Goal: Check status: Check status

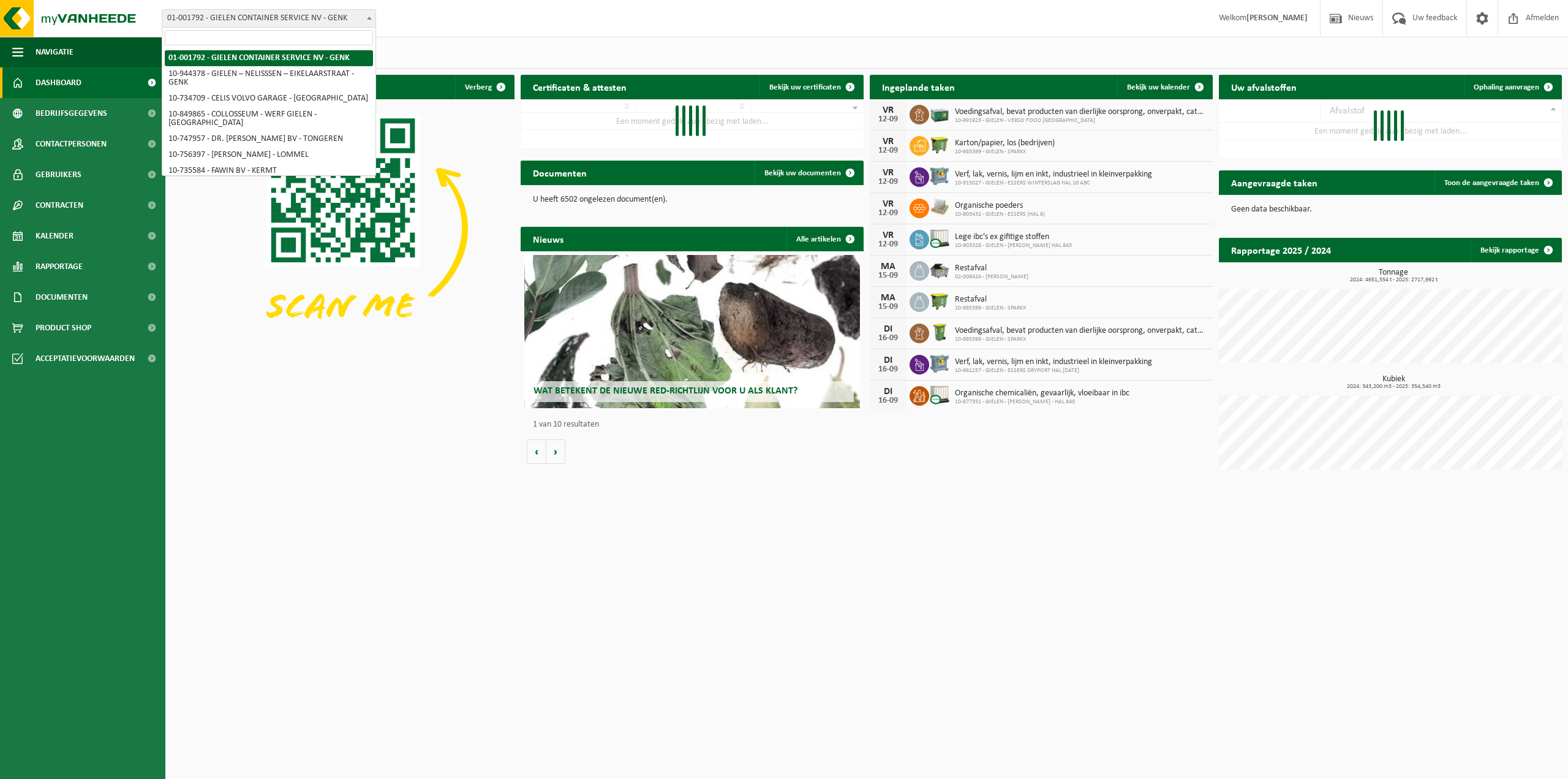
click at [355, 17] on span "01-001792 - GIELEN CONTAINER SERVICE NV - GENK" at bounding box center [269, 18] width 213 height 17
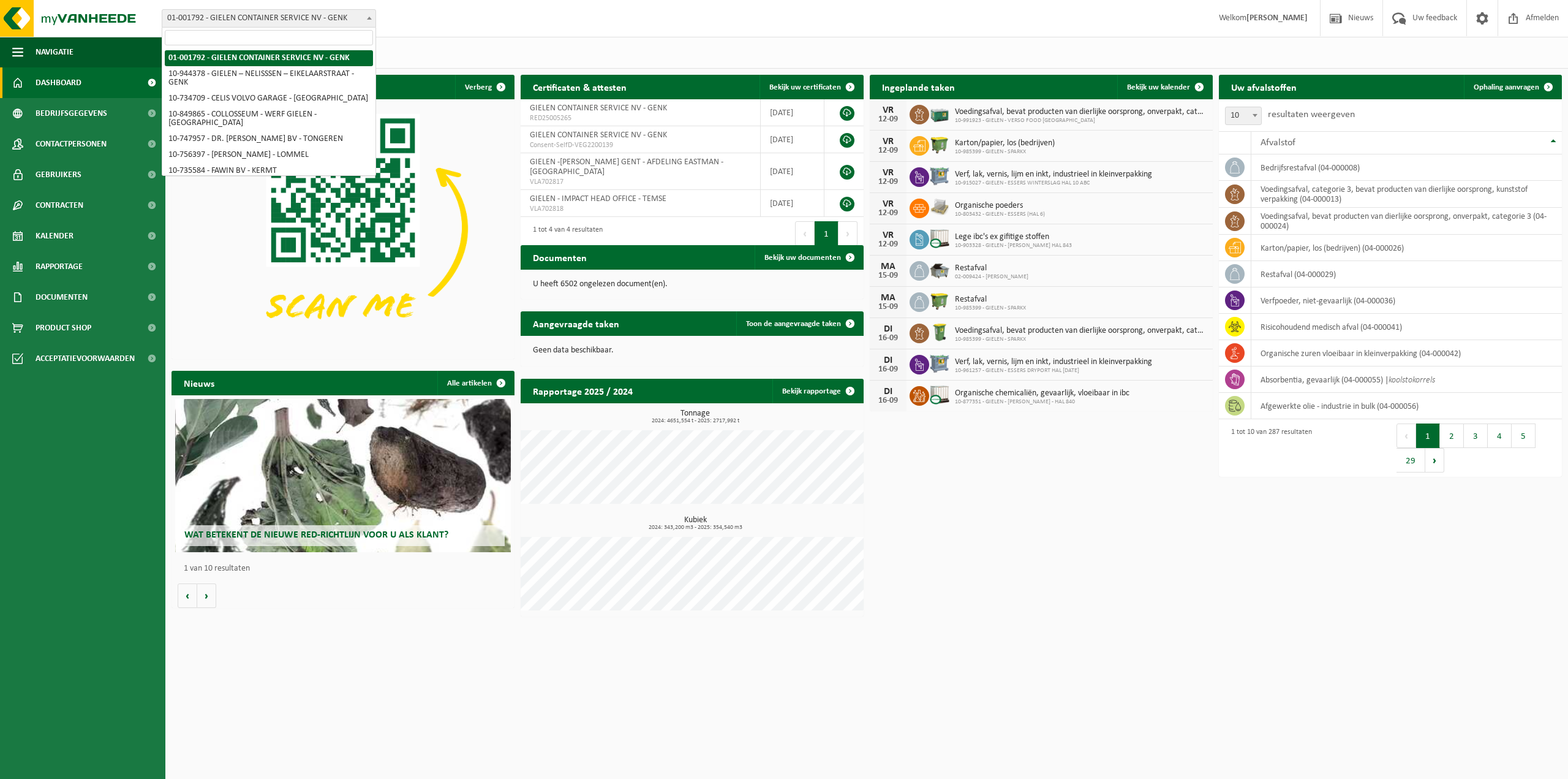
click at [289, 39] on input "search" at bounding box center [269, 37] width 209 height 16
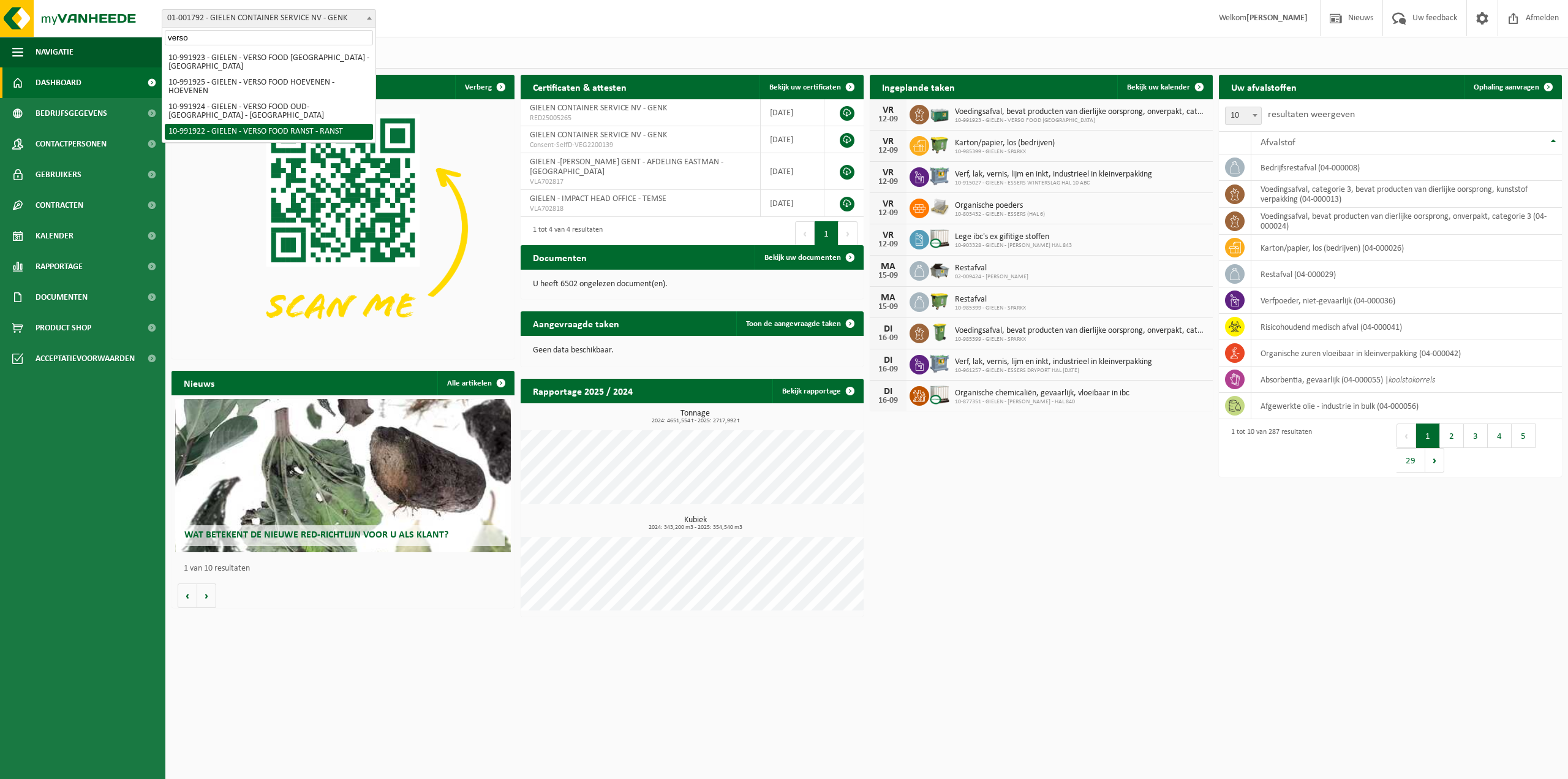
type input "verso"
select select "170005"
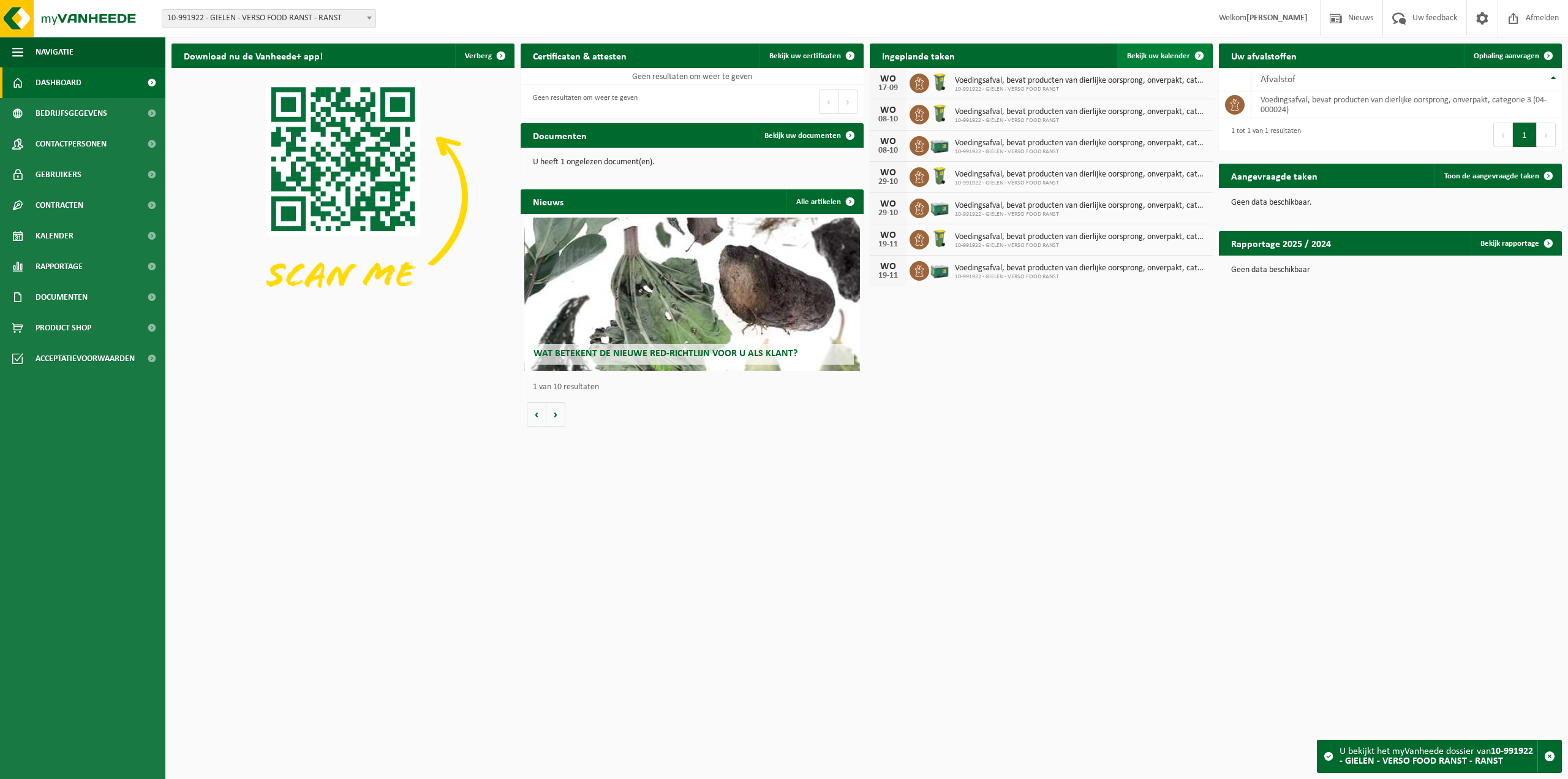
click at [1158, 51] on link "Bekijk uw kalender" at bounding box center [1164, 56] width 94 height 24
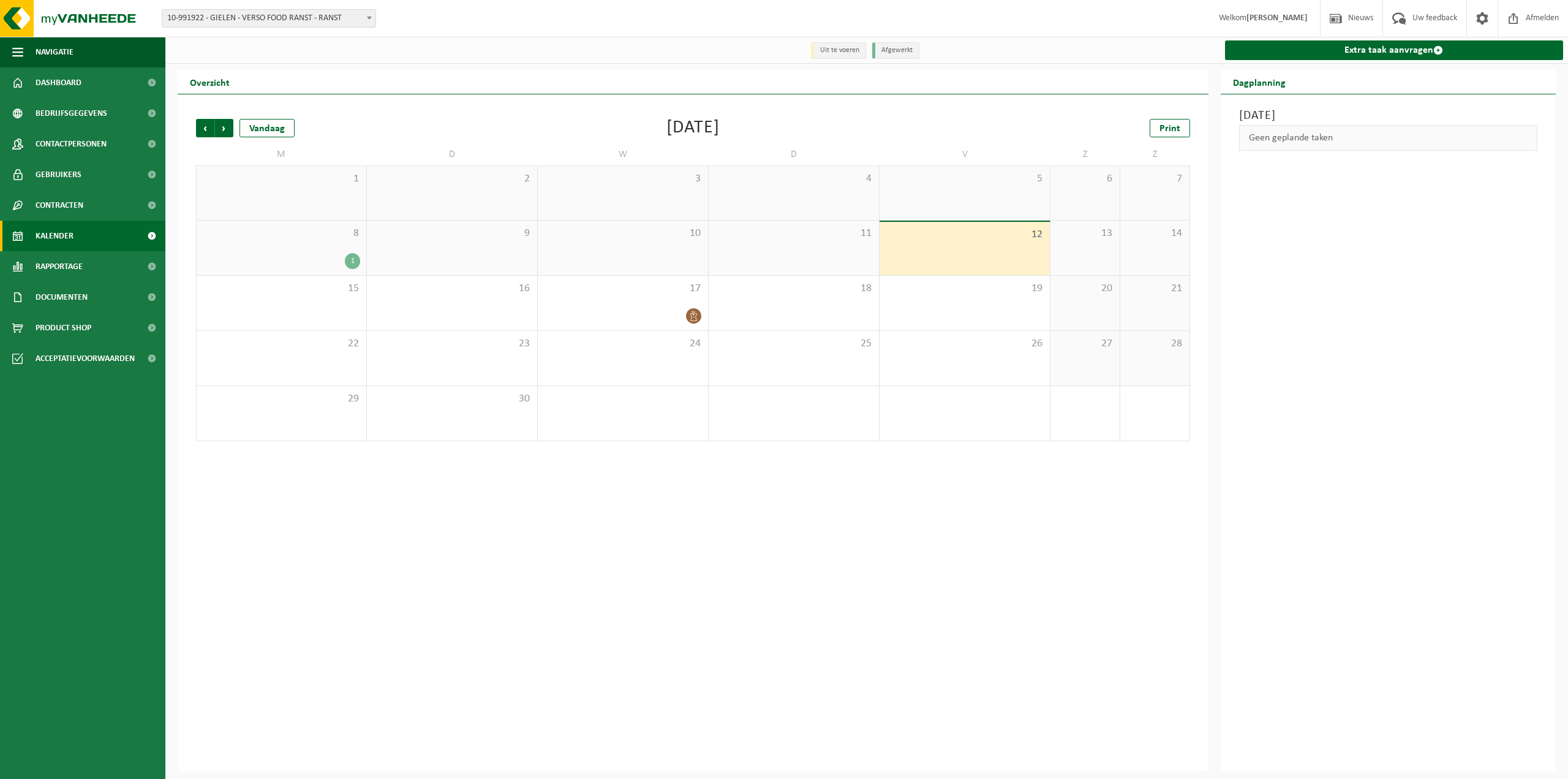
click at [309, 20] on span "10-991922 - GIELEN - VERSO FOOD RANST - RANST" at bounding box center [269, 18] width 213 height 17
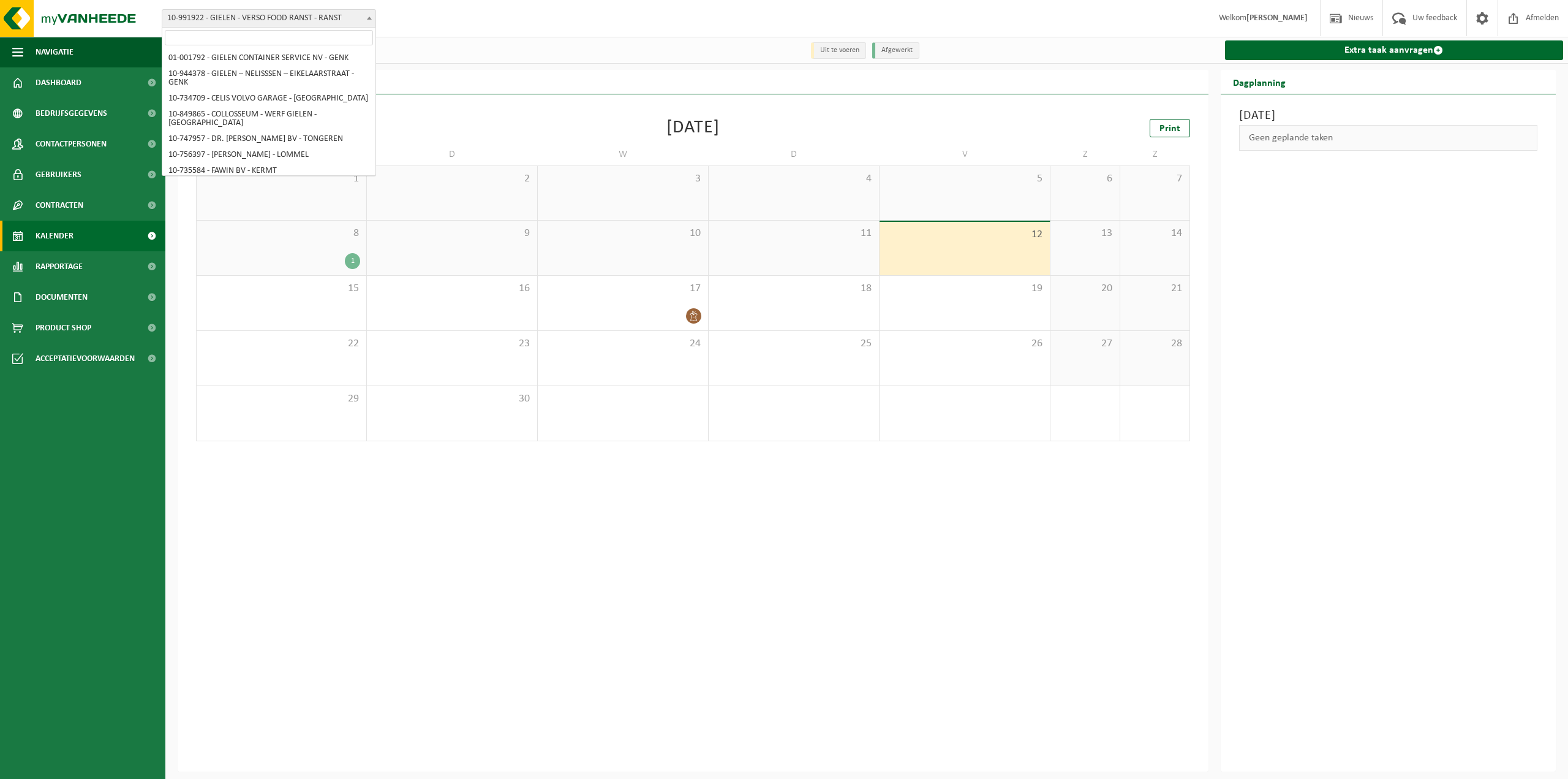
scroll to position [4038, 0]
click at [320, 39] on input "search" at bounding box center [269, 37] width 209 height 16
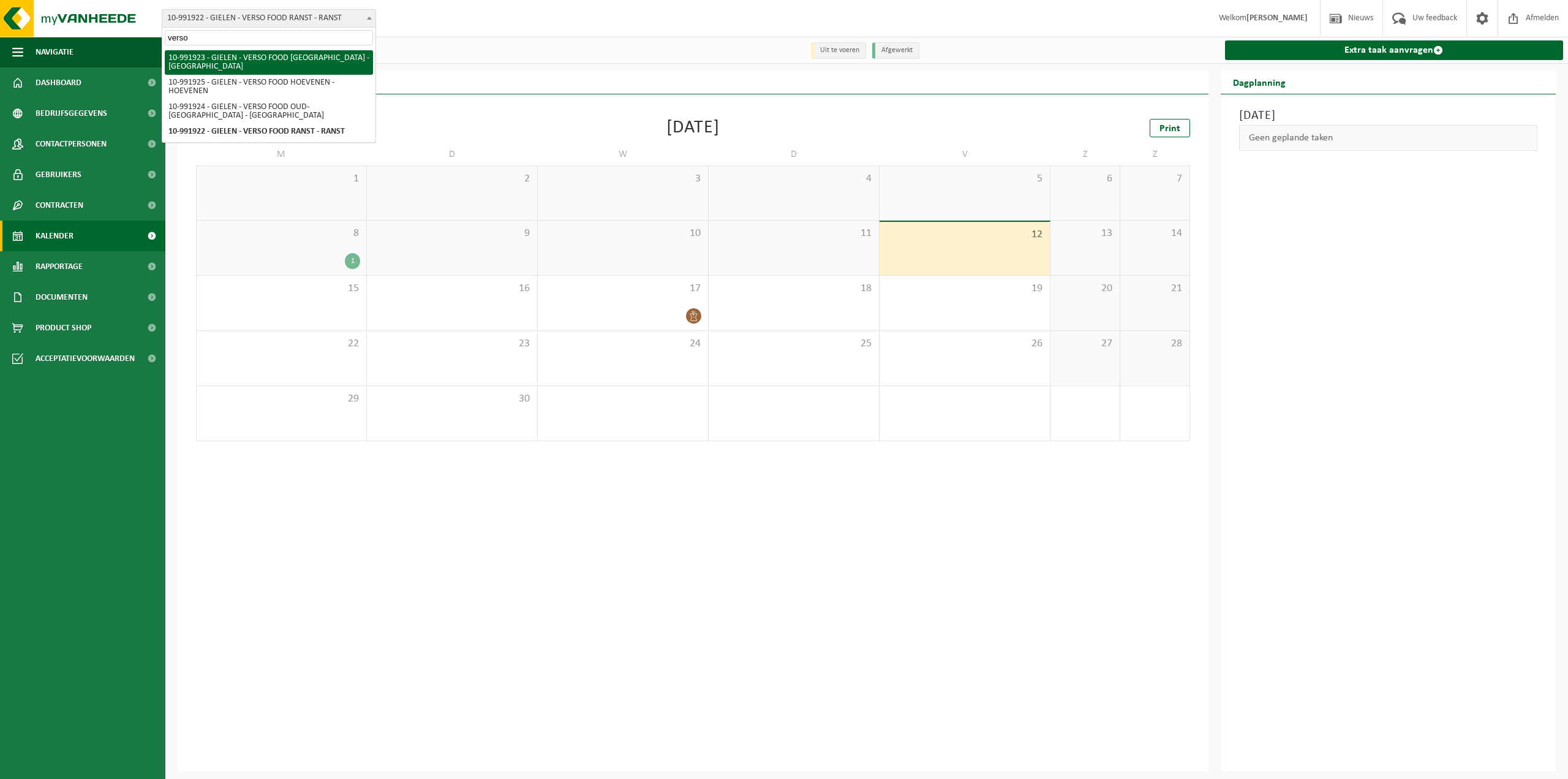
type input "verso"
select select "170006"
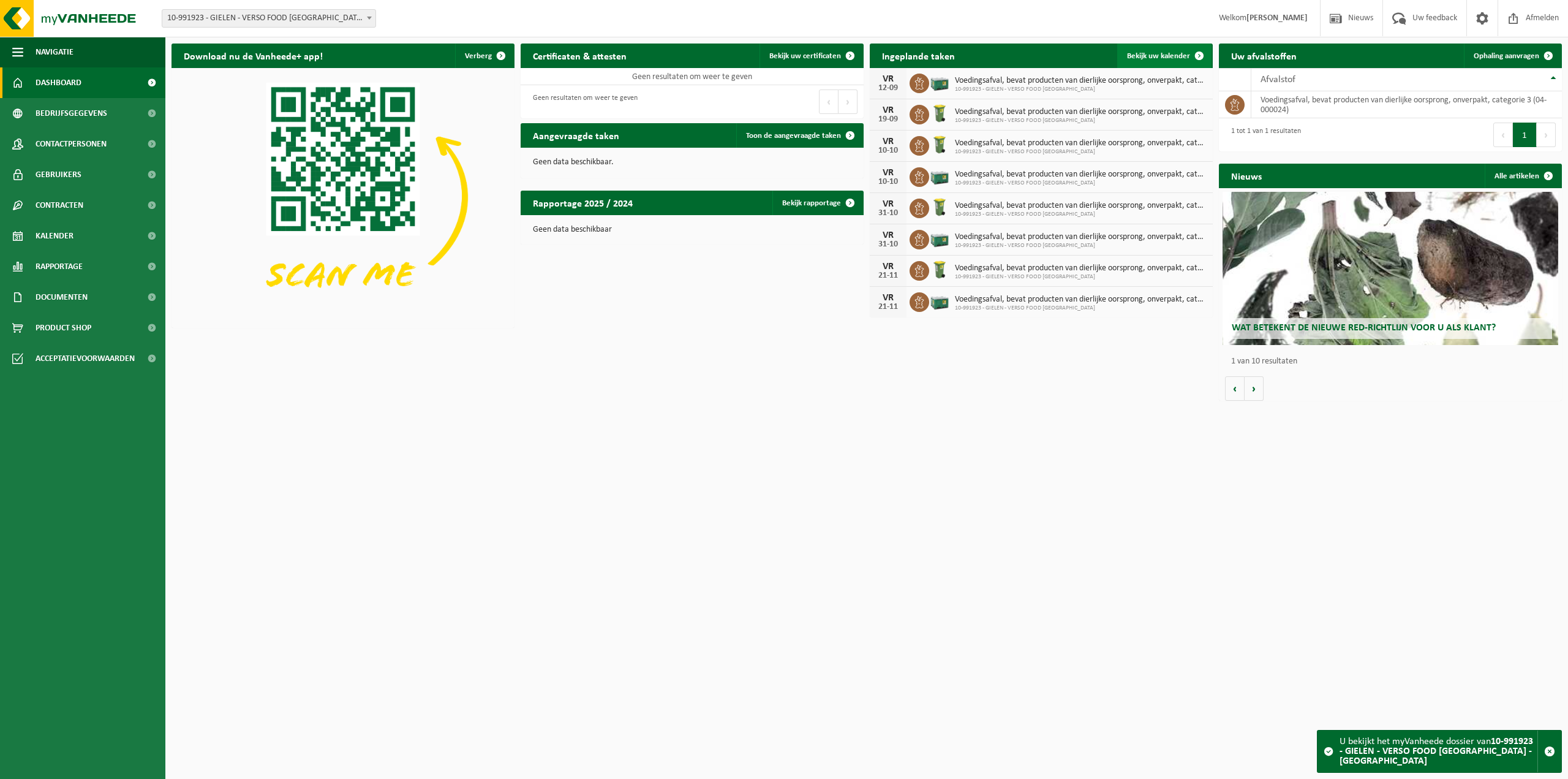
click at [1179, 58] on span "Bekijk uw kalender" at bounding box center [1158, 56] width 63 height 8
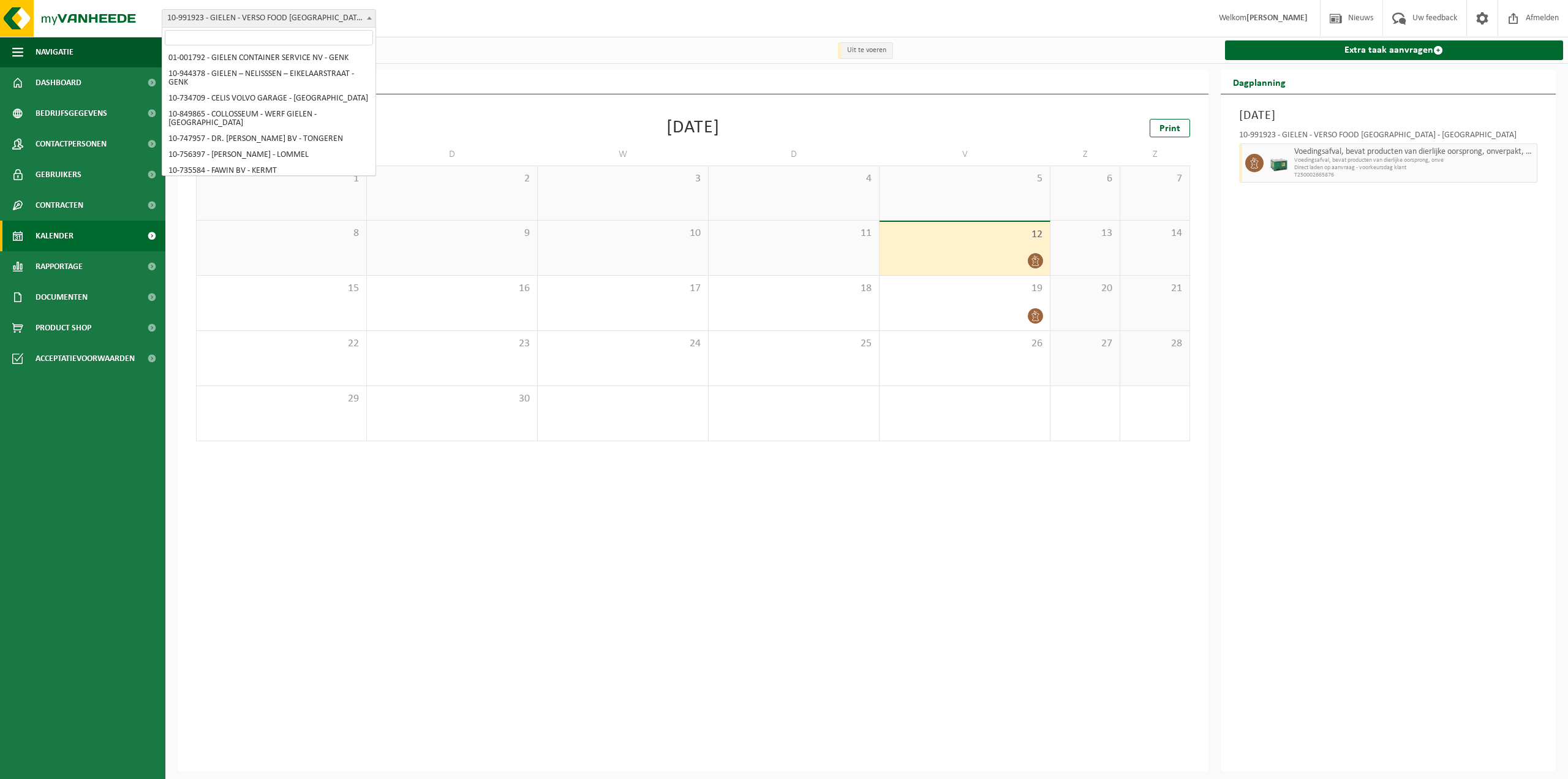
click at [340, 17] on span "10-991923 - GIELEN - VERSO FOOD [GEOGRAPHIC_DATA] - [GEOGRAPHIC_DATA]" at bounding box center [269, 18] width 213 height 17
select select "170007"
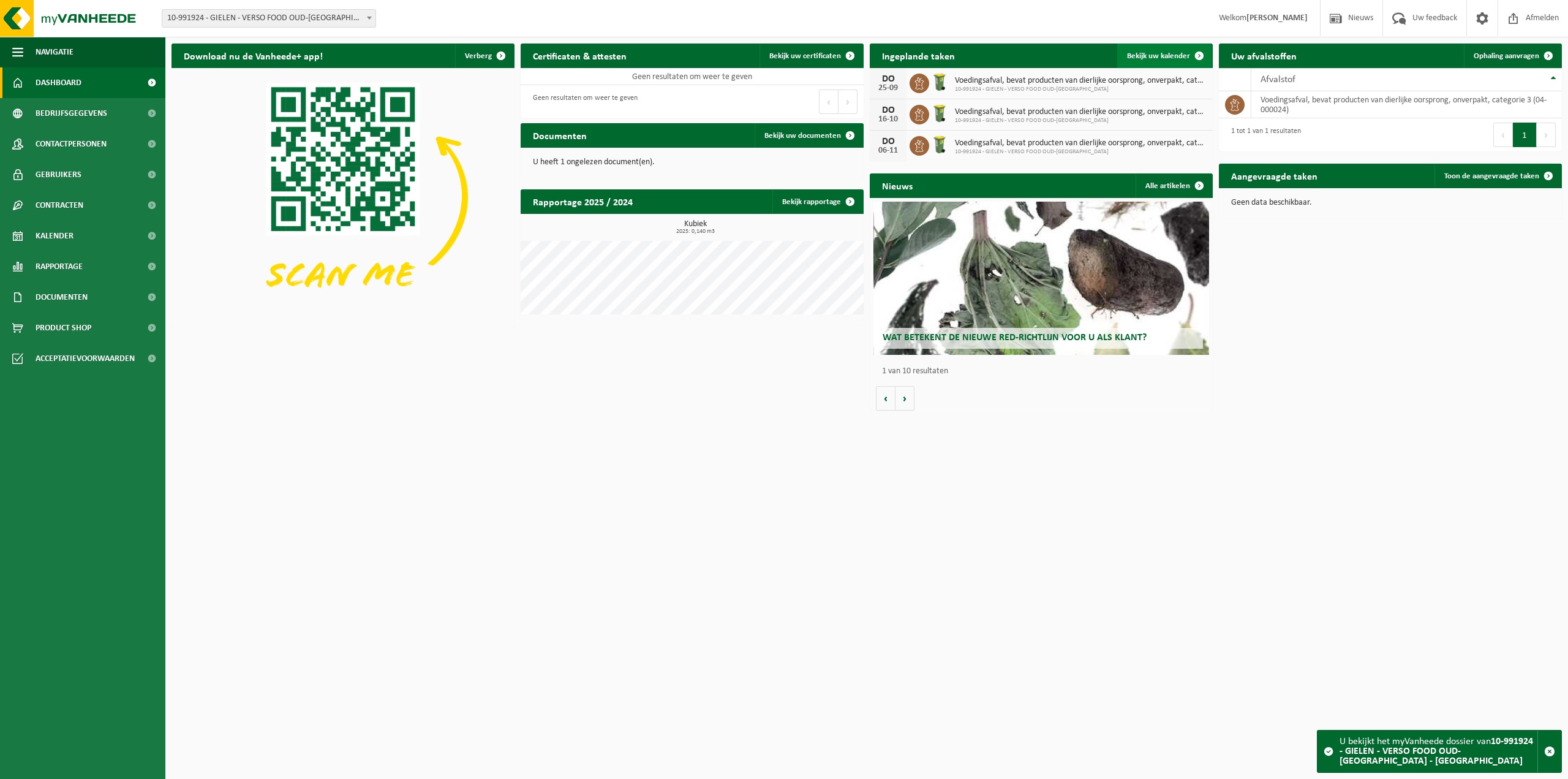
click at [1163, 56] on span "Bekijk uw kalender" at bounding box center [1158, 56] width 63 height 8
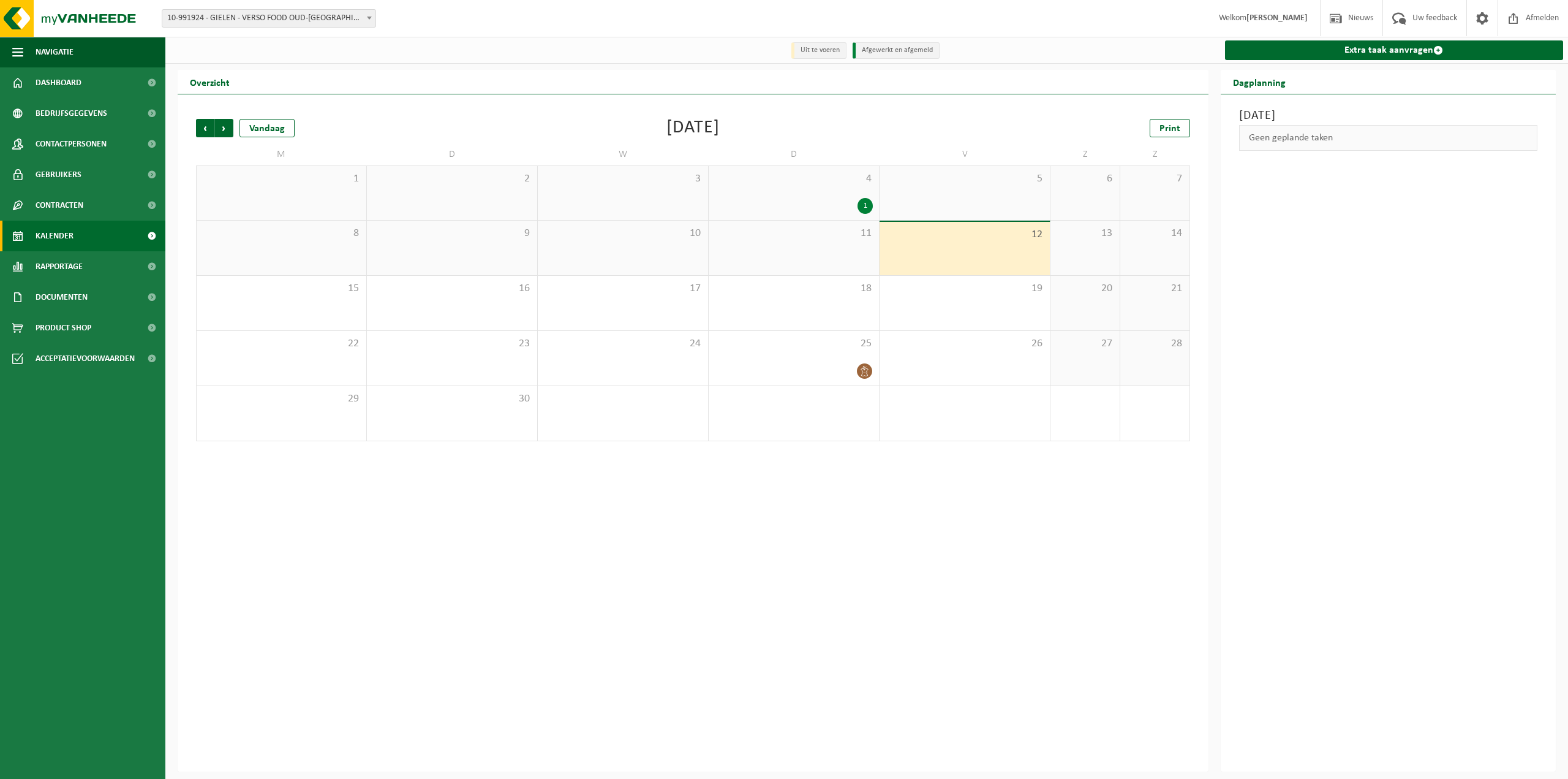
click at [325, 16] on span "10-991924 - GIELEN - VERSO FOOD OUD-[GEOGRAPHIC_DATA] - [GEOGRAPHIC_DATA]" at bounding box center [269, 18] width 213 height 17
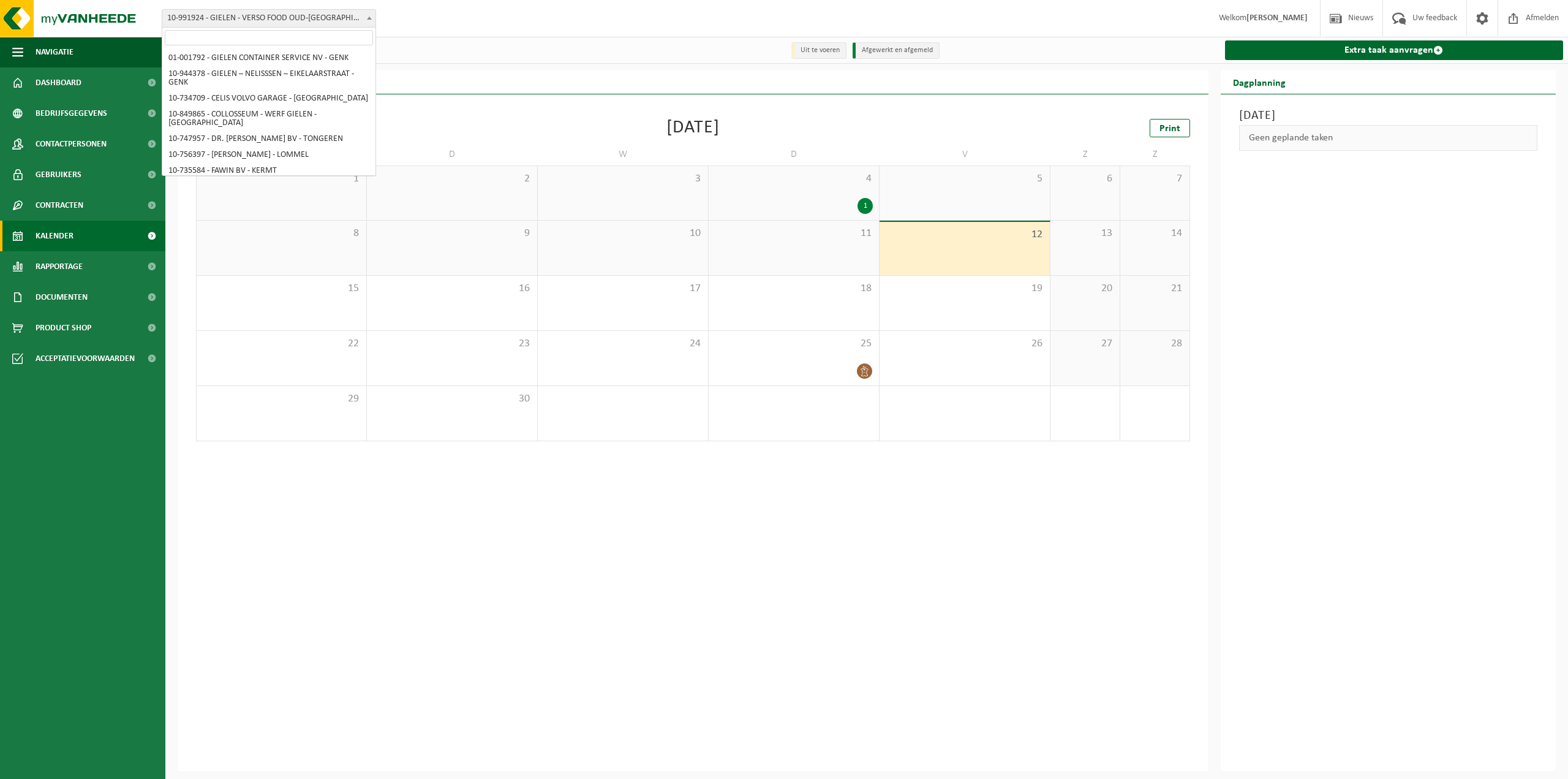
scroll to position [3996, 0]
select select "170006"
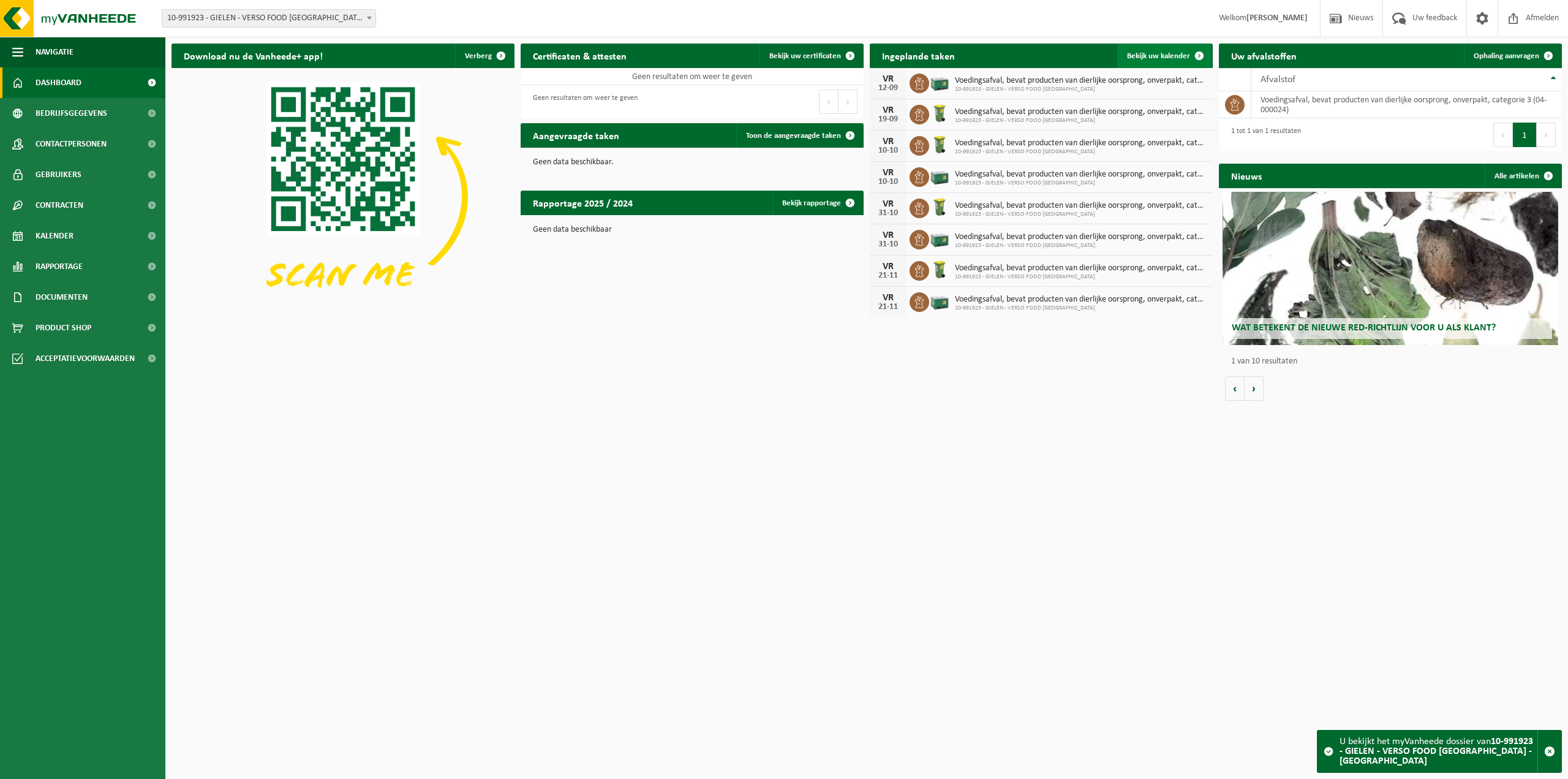
click at [1162, 60] on span "Bekijk uw kalender" at bounding box center [1158, 56] width 63 height 8
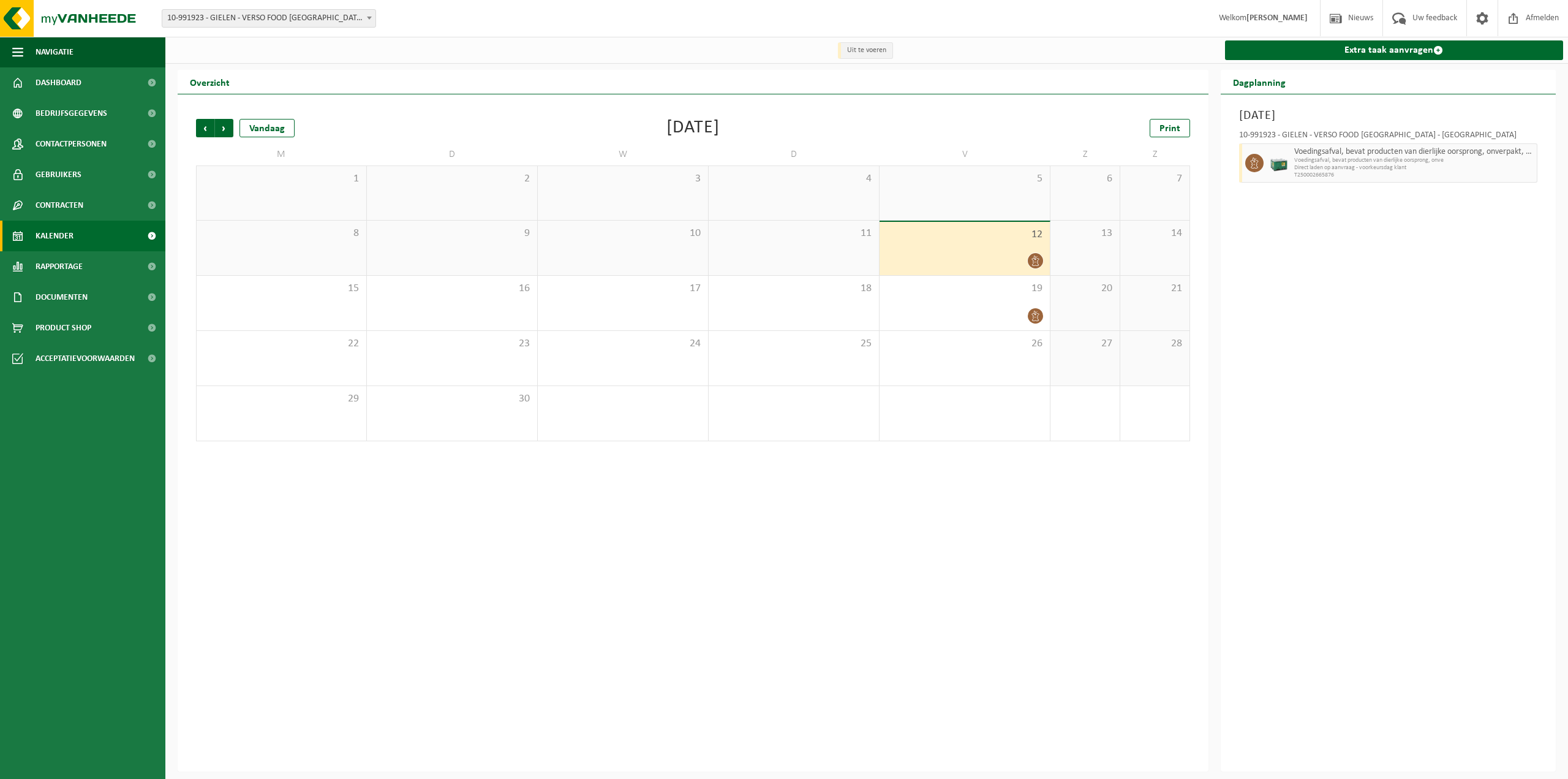
click at [304, 20] on span "10-991923 - GIELEN - VERSO FOOD [GEOGRAPHIC_DATA] - [GEOGRAPHIC_DATA]" at bounding box center [269, 18] width 213 height 17
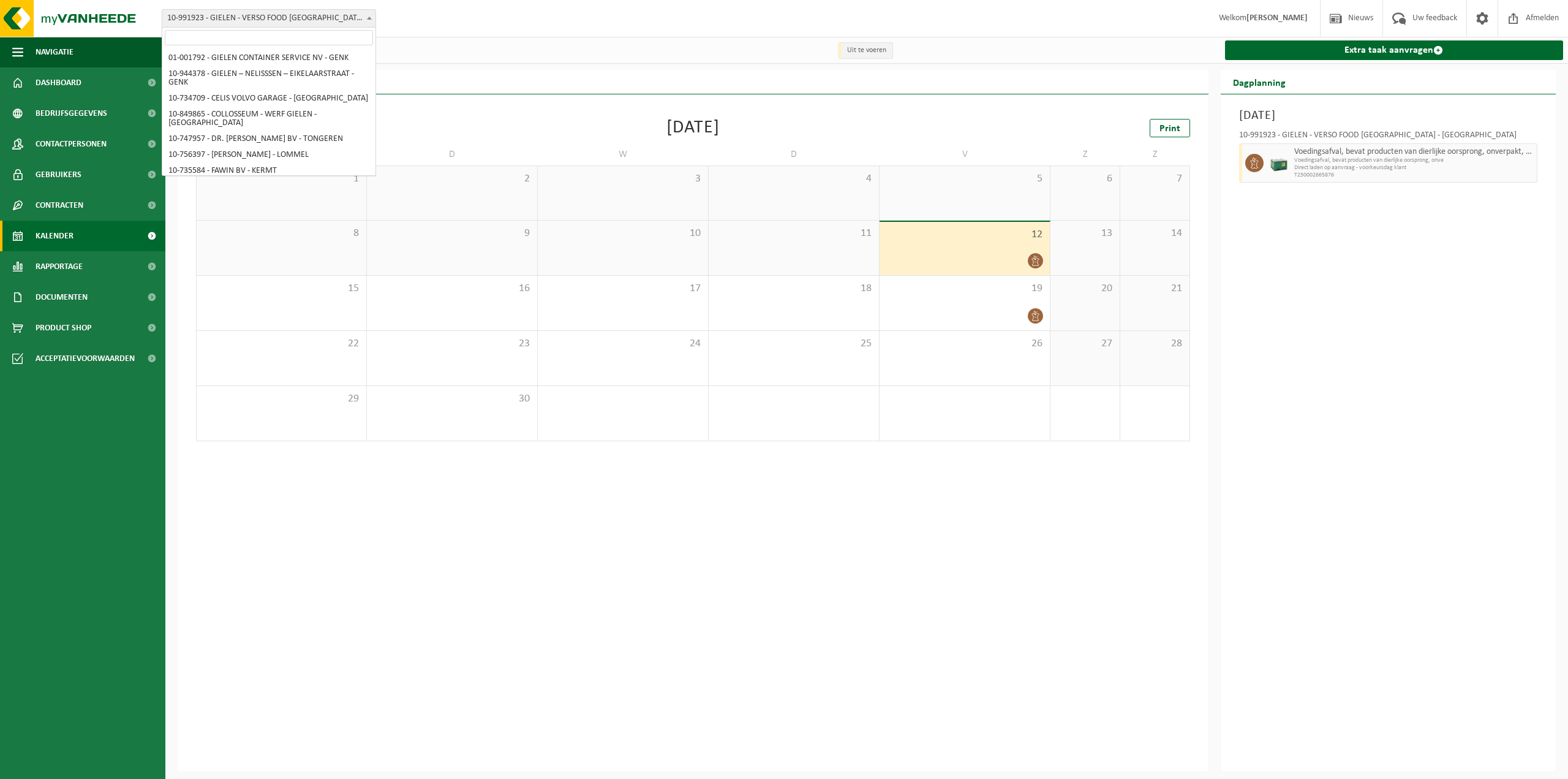
scroll to position [3973, 0]
select select "170005"
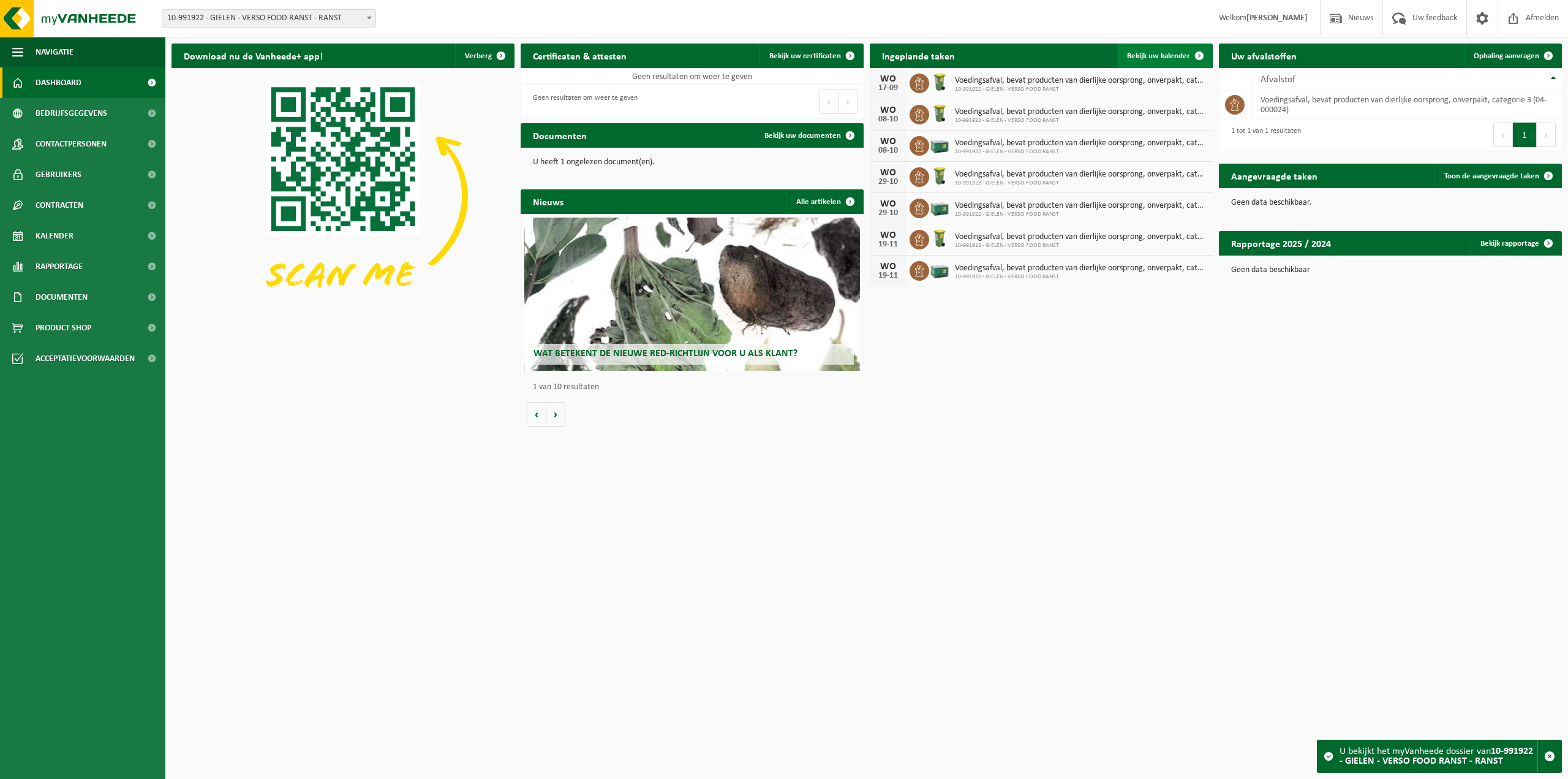
click at [1156, 58] on span "Bekijk uw kalender" at bounding box center [1158, 56] width 63 height 8
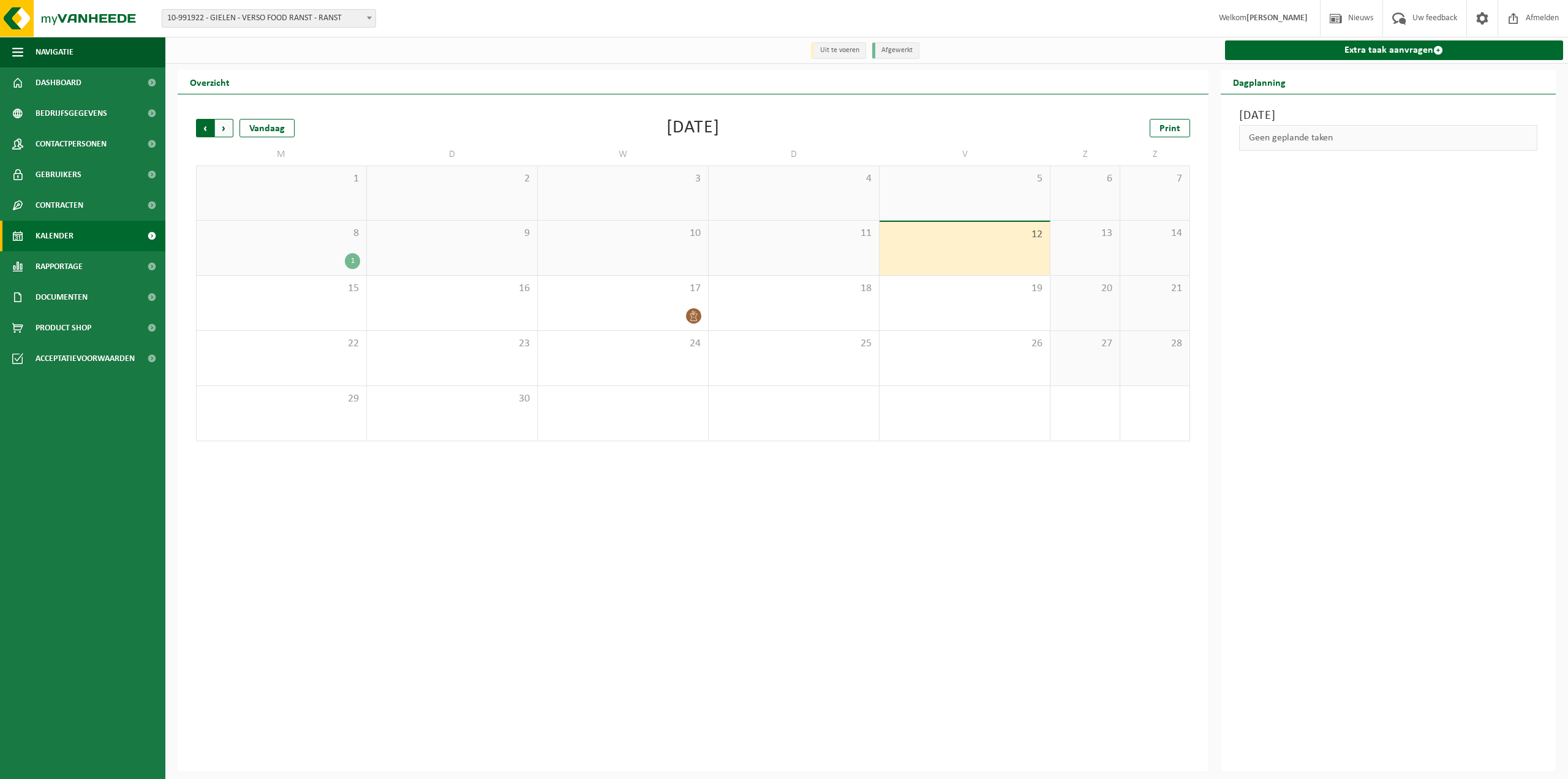
click at [226, 130] on span "Volgende" at bounding box center [224, 128] width 18 height 18
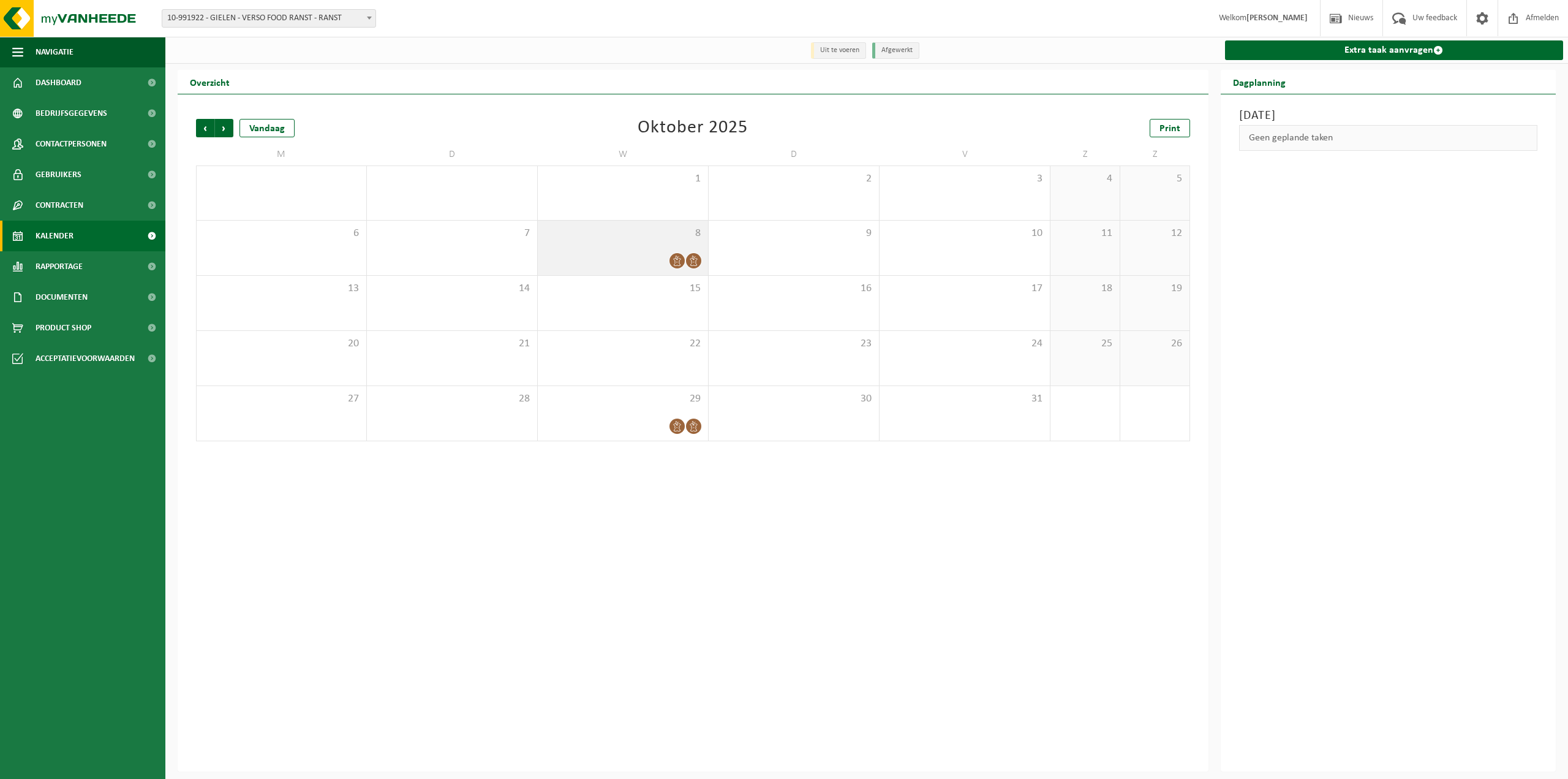
click at [694, 240] on span "8" at bounding box center [623, 234] width 158 height 14
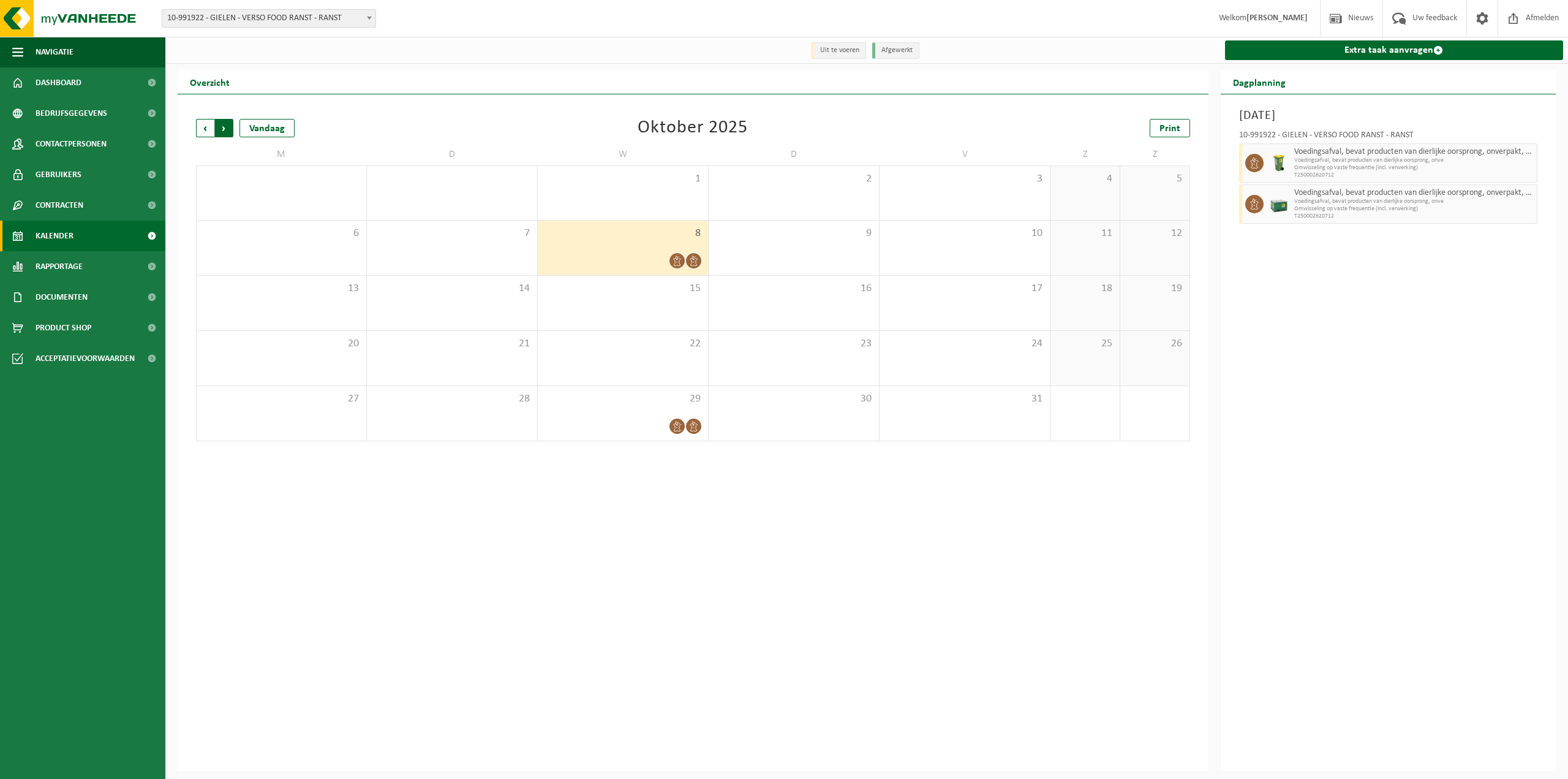
click at [209, 132] on span "Vorige" at bounding box center [205, 128] width 18 height 18
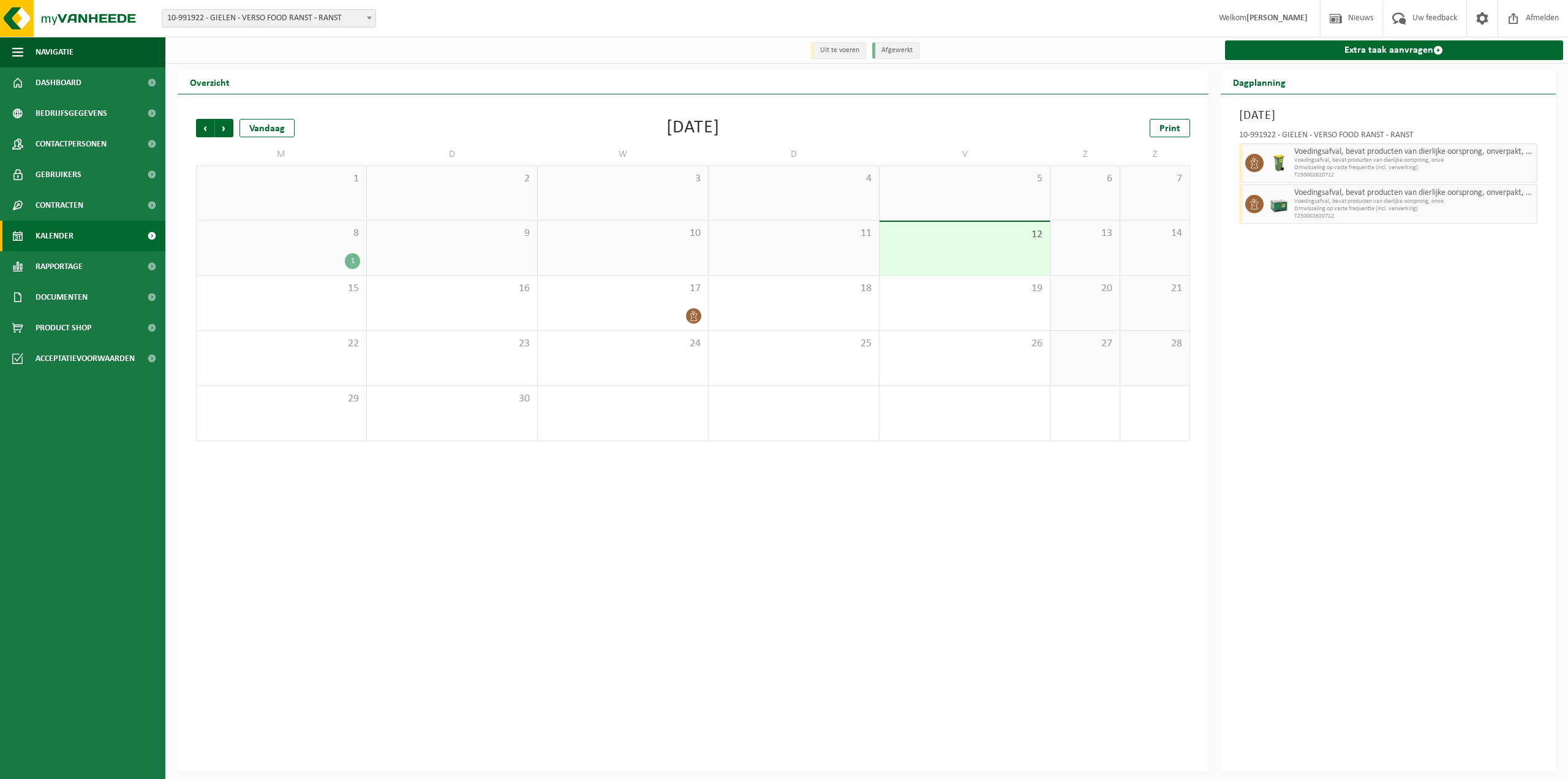
click at [343, 247] on div "8 1" at bounding box center [281, 248] width 170 height 54
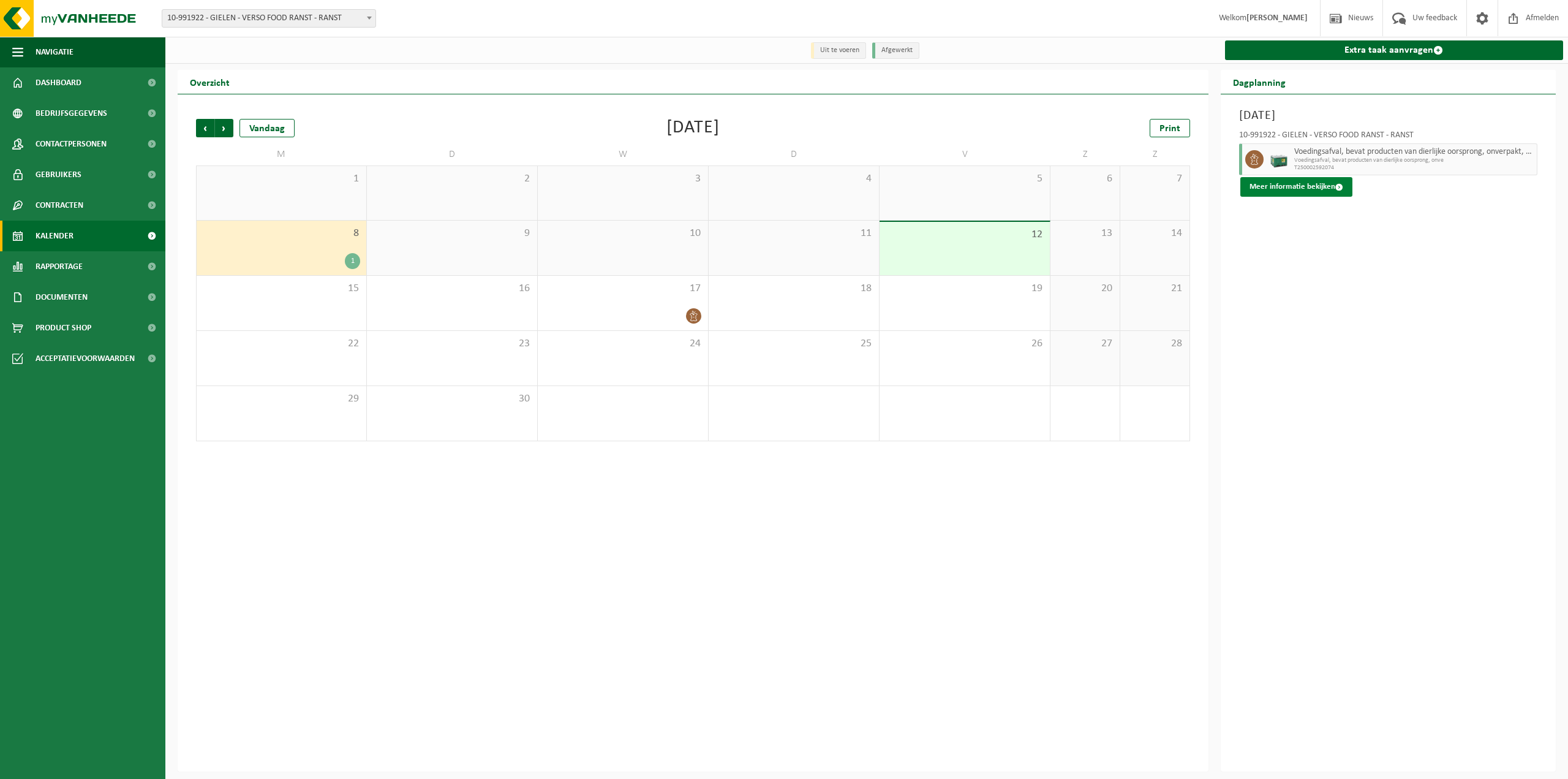
click at [1299, 184] on button "Meer informatie bekijken" at bounding box center [1296, 187] width 112 height 20
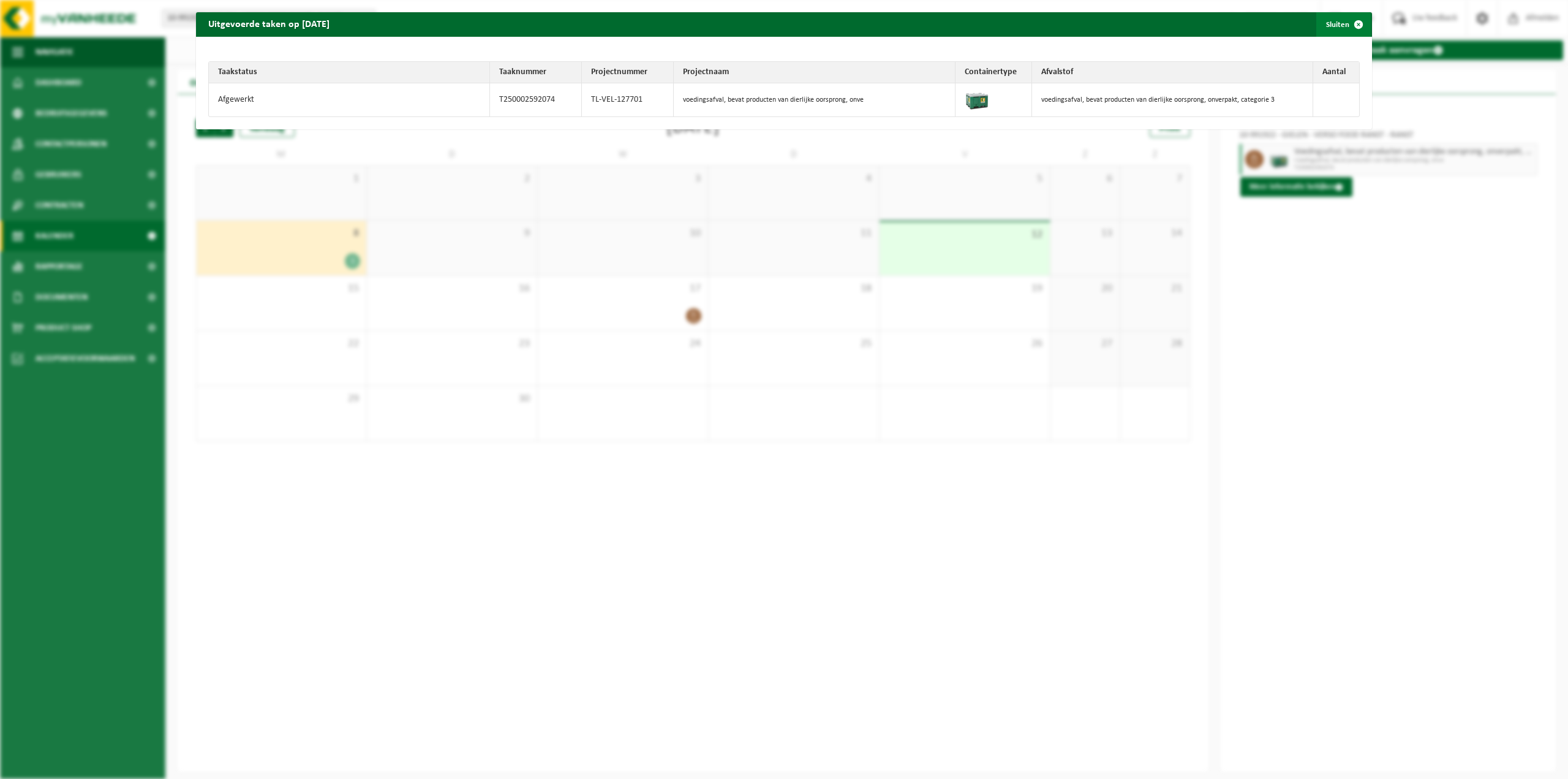
click at [1351, 20] on span "button" at bounding box center [1359, 24] width 24 height 24
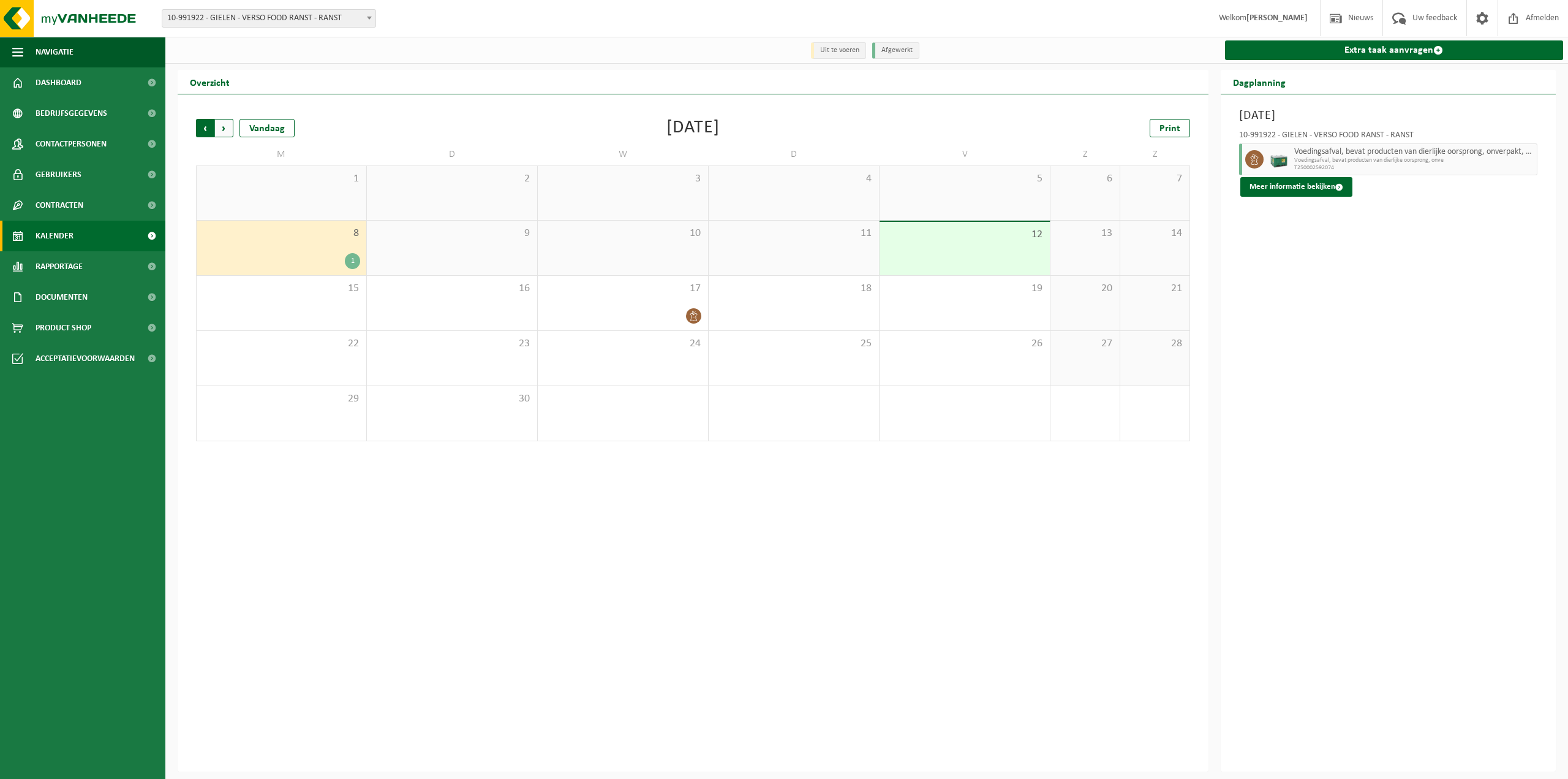
click at [228, 134] on span "Volgende" at bounding box center [224, 128] width 18 height 18
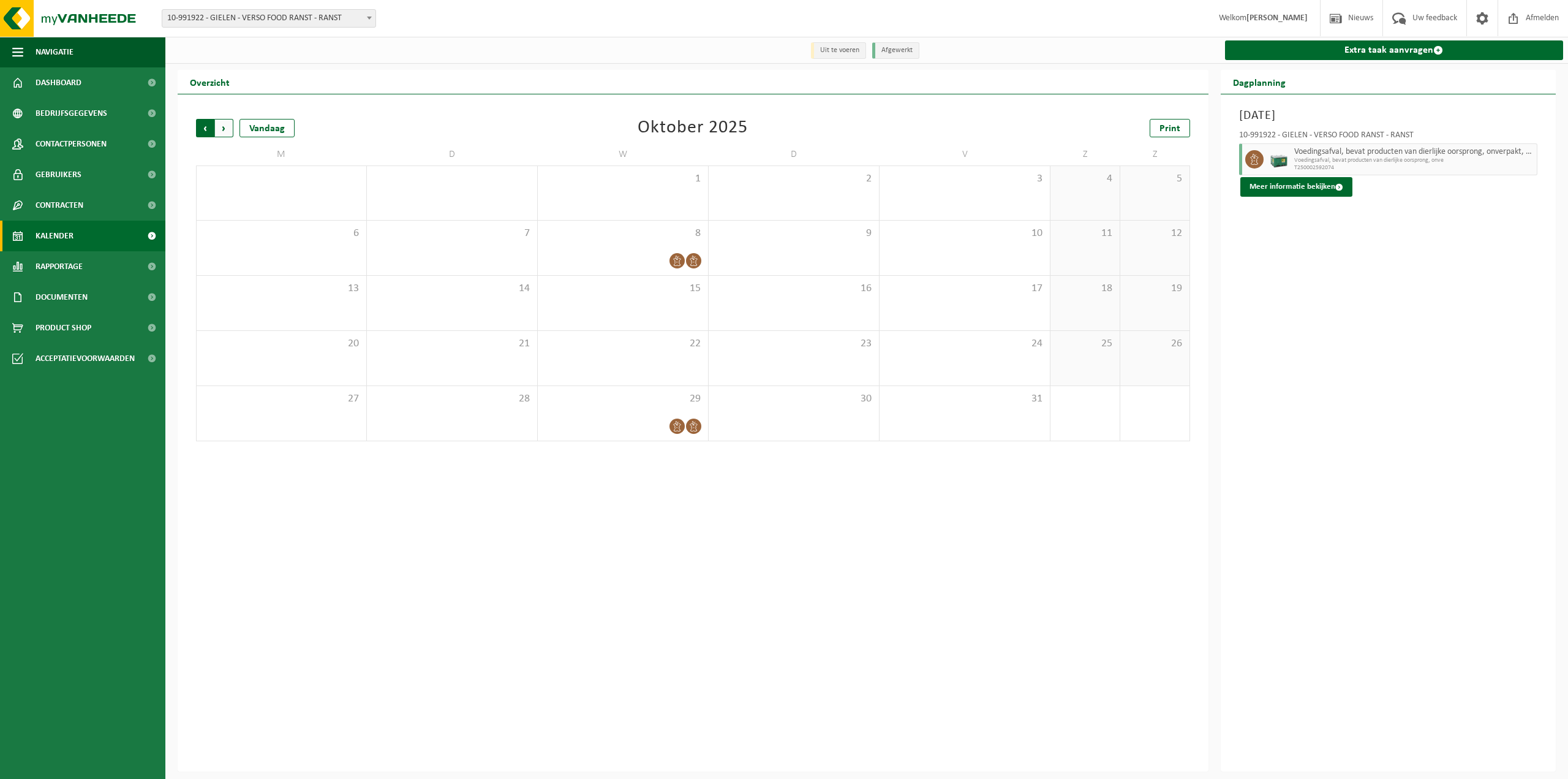
click at [224, 131] on span "Volgende" at bounding box center [224, 128] width 18 height 18
click at [336, 18] on span "10-991922 - GIELEN - VERSO FOOD RANST - RANST" at bounding box center [269, 18] width 213 height 17
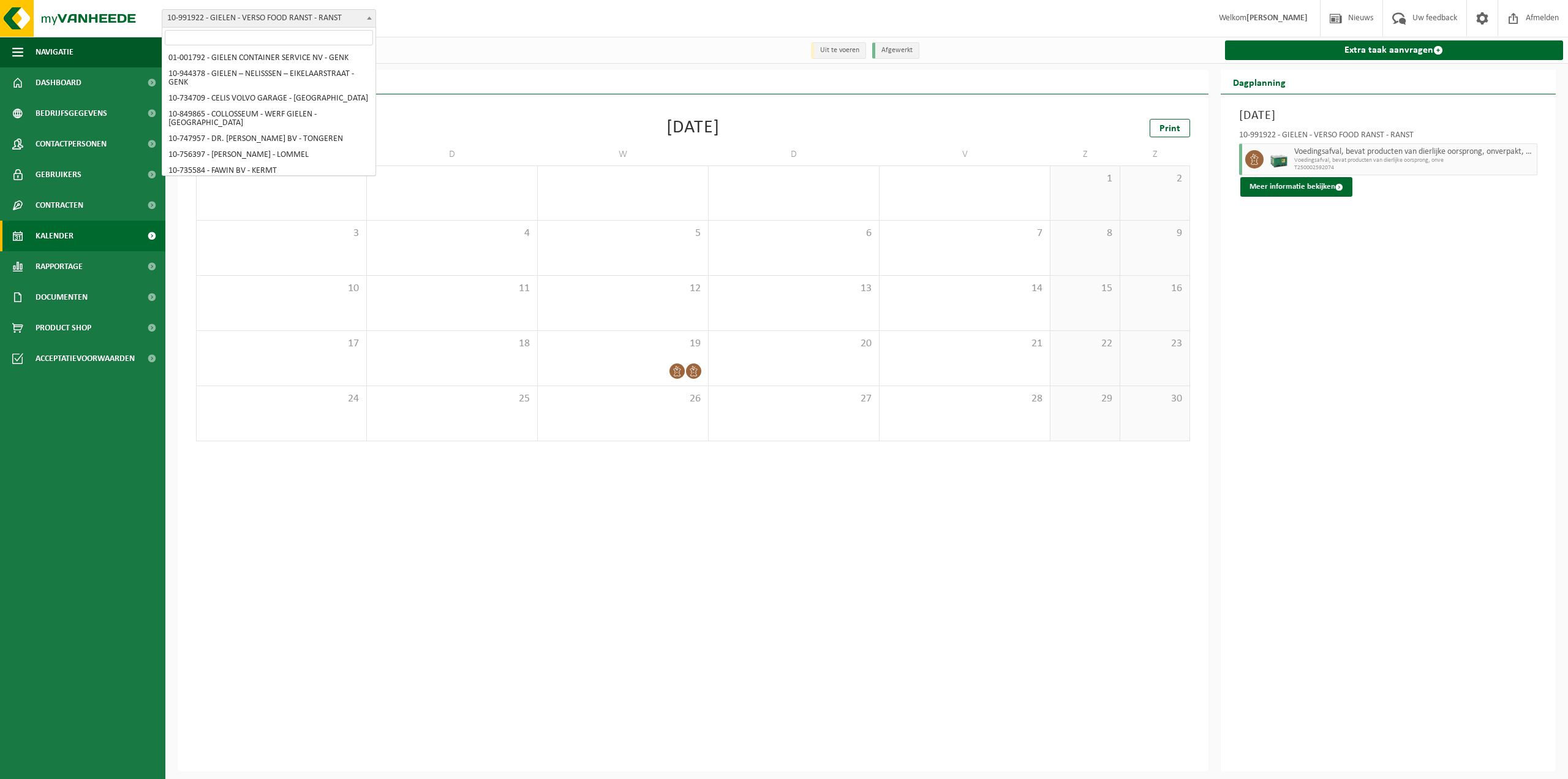
scroll to position [4038, 0]
select select "170007"
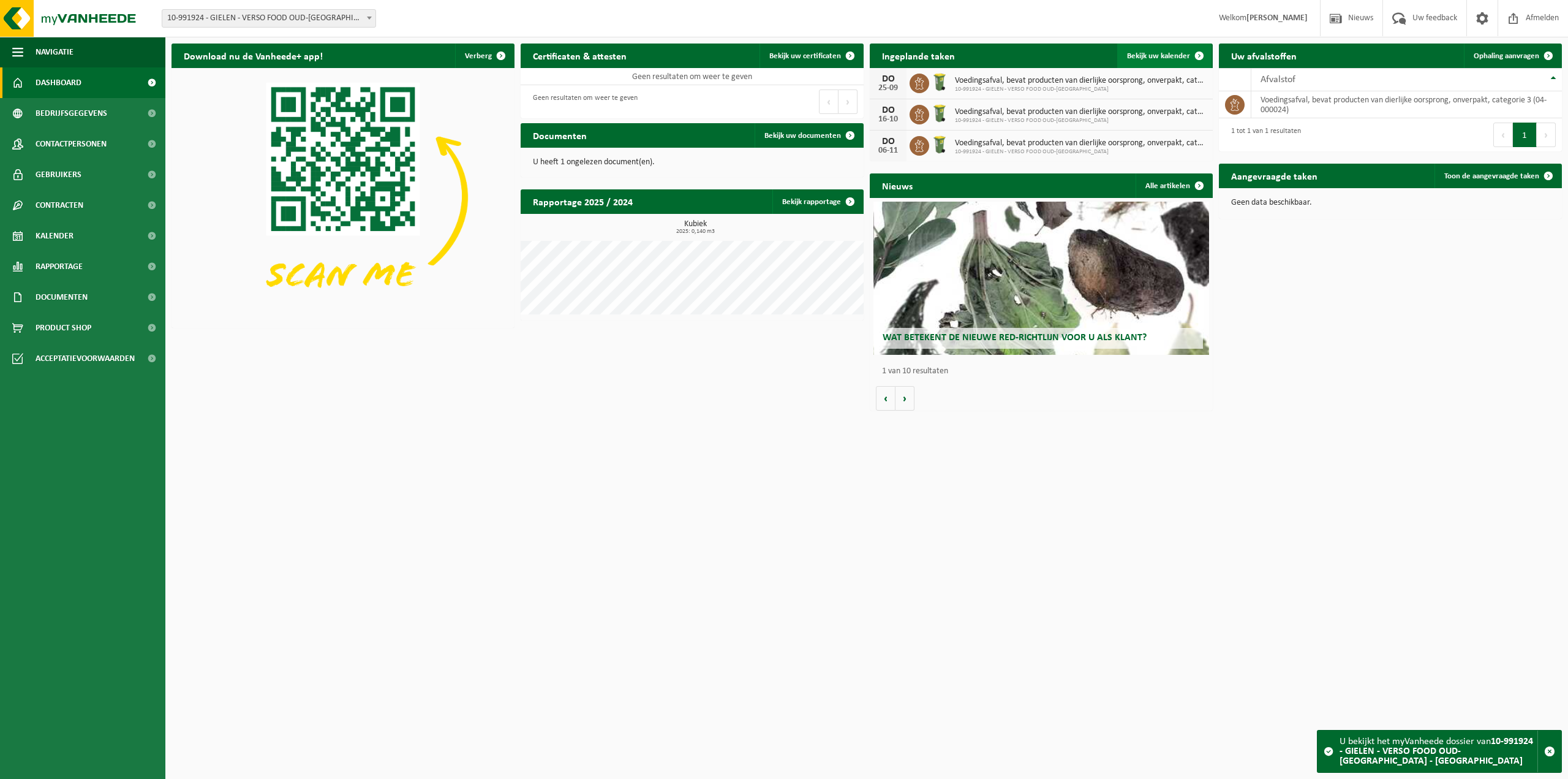
click at [1154, 58] on span "Bekijk uw kalender" at bounding box center [1158, 56] width 63 height 8
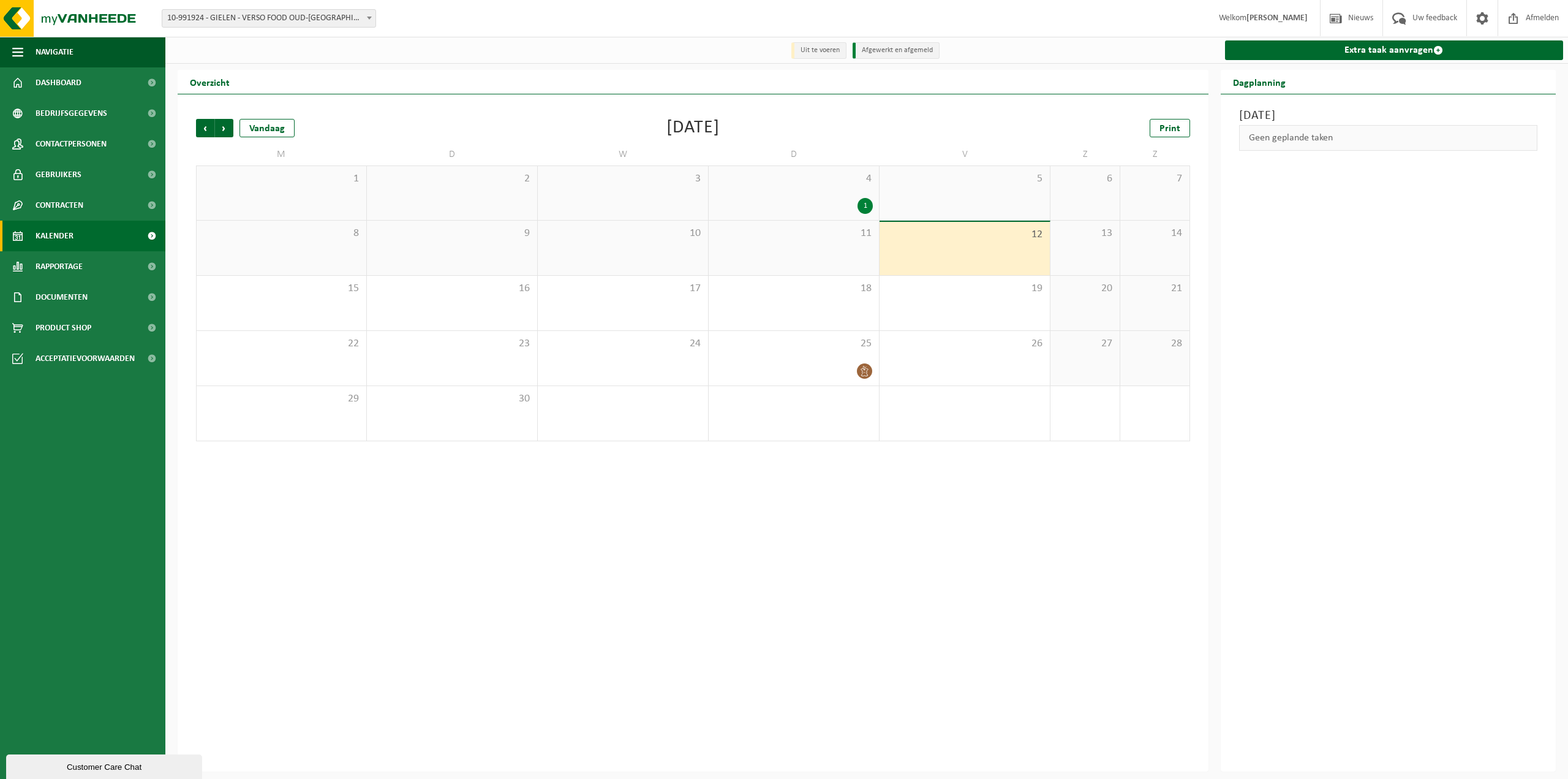
click at [357, 18] on span "10-991924 - GIELEN - VERSO FOOD OUD-[GEOGRAPHIC_DATA] - [GEOGRAPHIC_DATA]" at bounding box center [269, 18] width 213 height 17
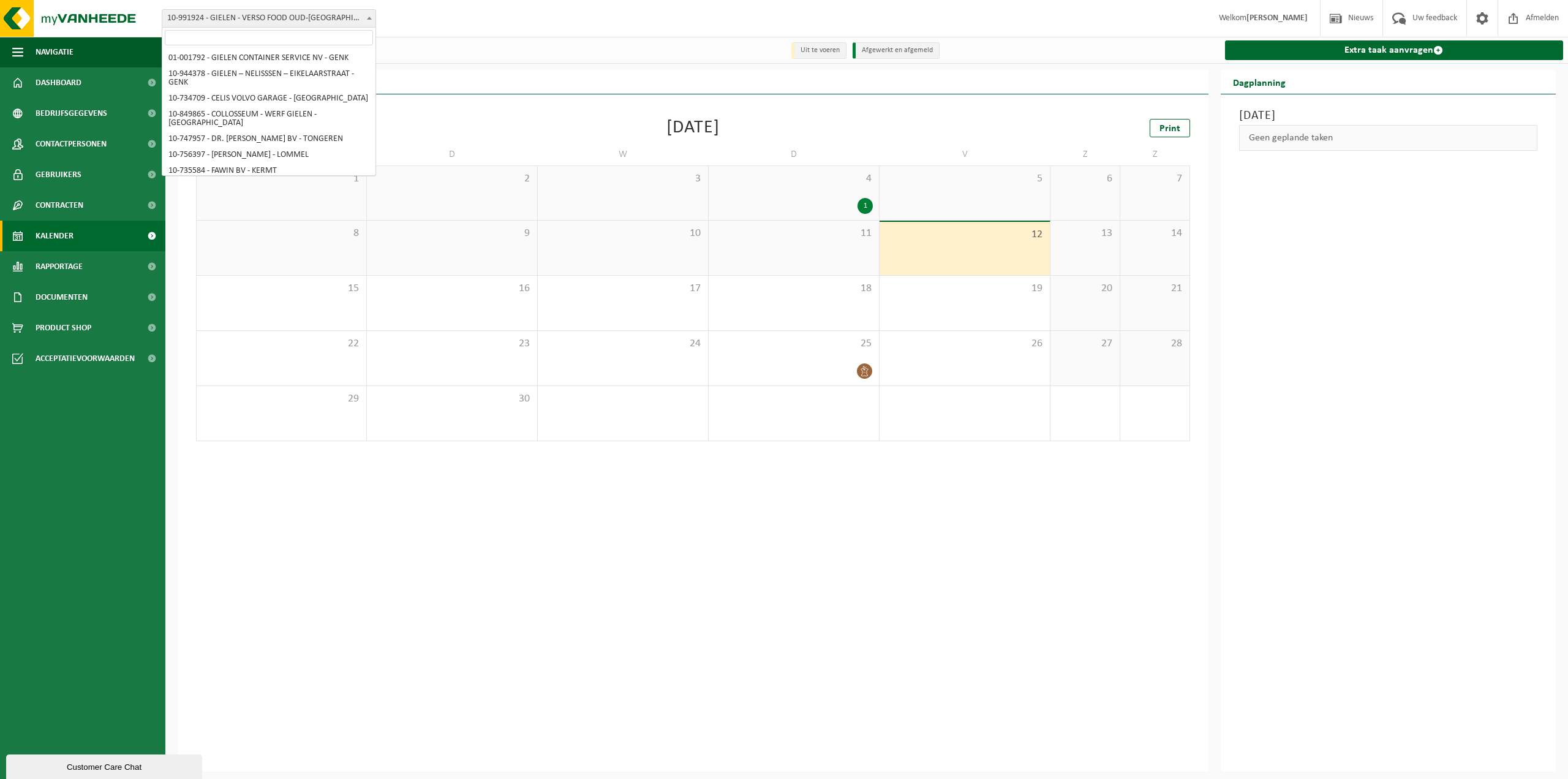
scroll to position [3996, 0]
select select "170008"
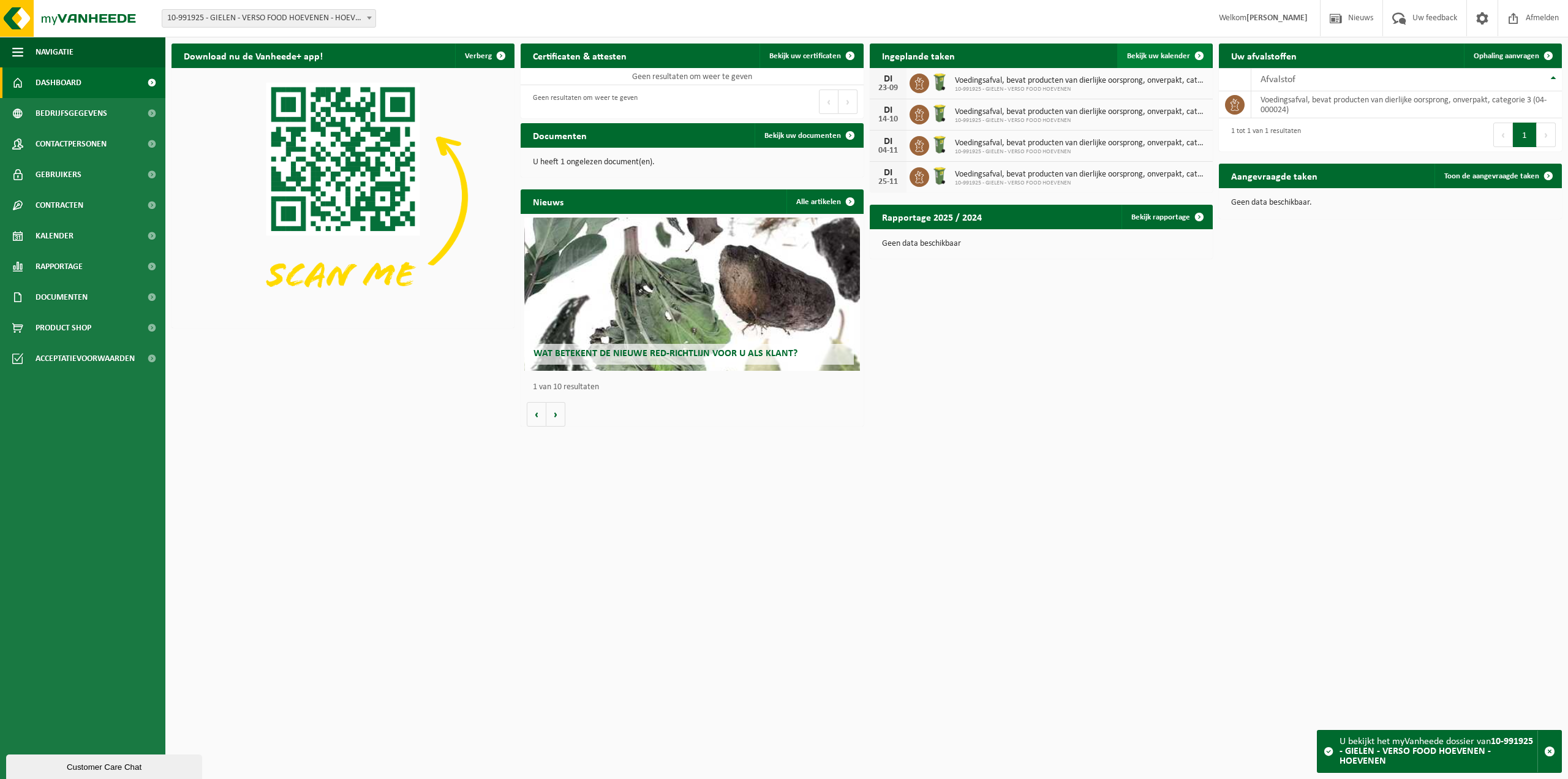
click at [1183, 65] on link "Bekijk uw kalender" at bounding box center [1164, 56] width 94 height 24
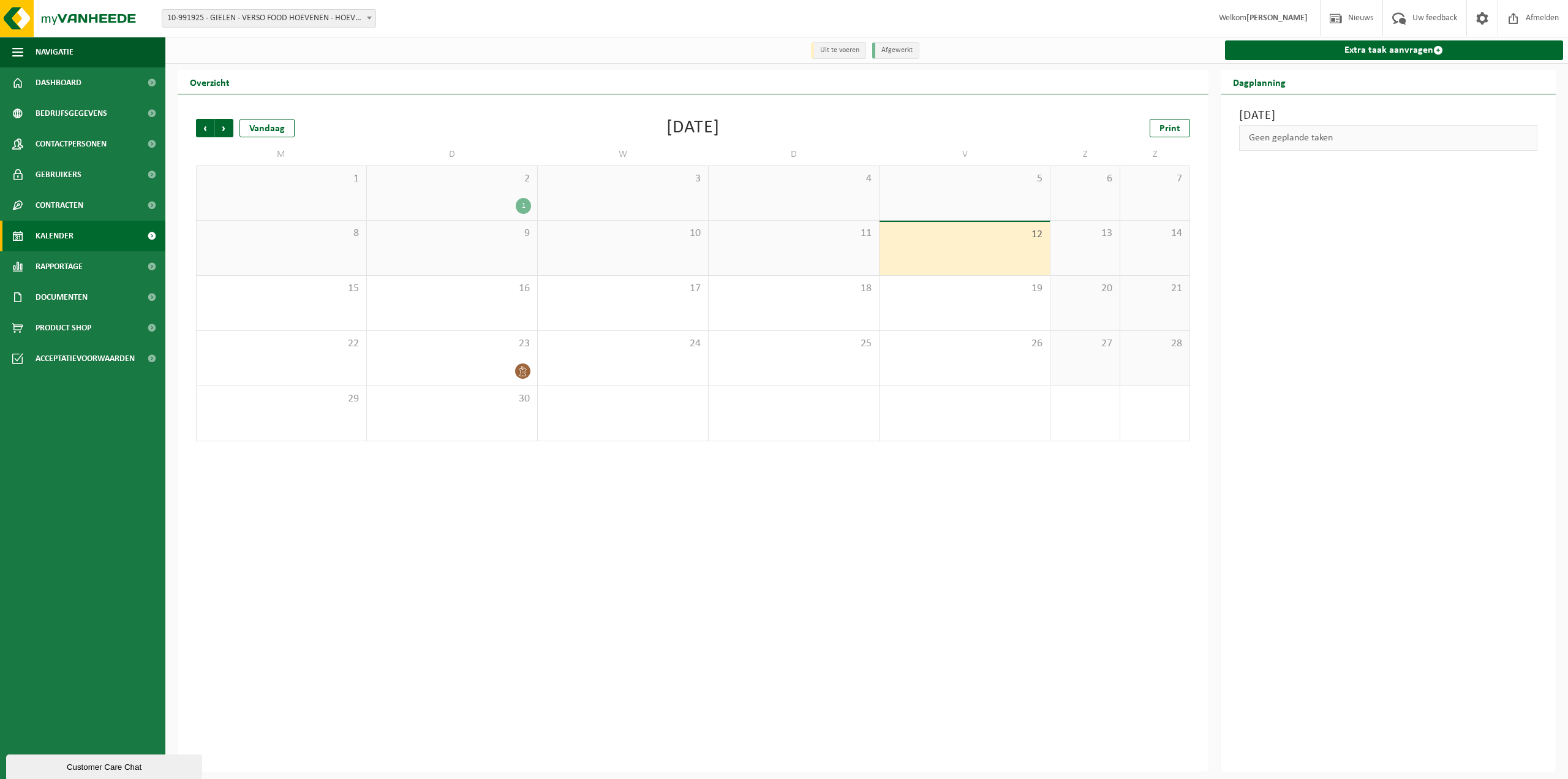
click at [510, 185] on span "2" at bounding box center [452, 179] width 158 height 14
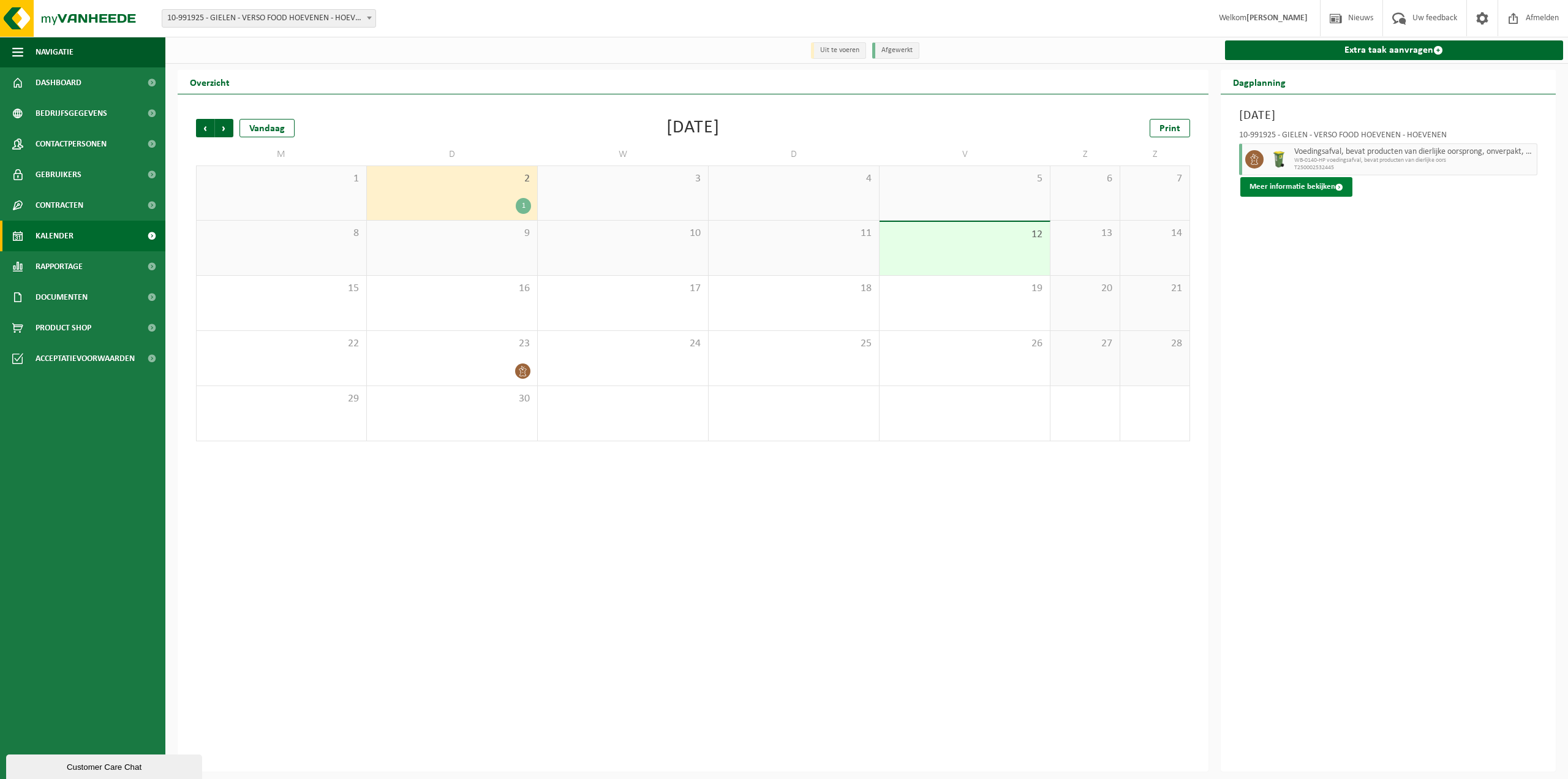
click at [1308, 185] on button "Meer informatie bekijken" at bounding box center [1296, 187] width 112 height 20
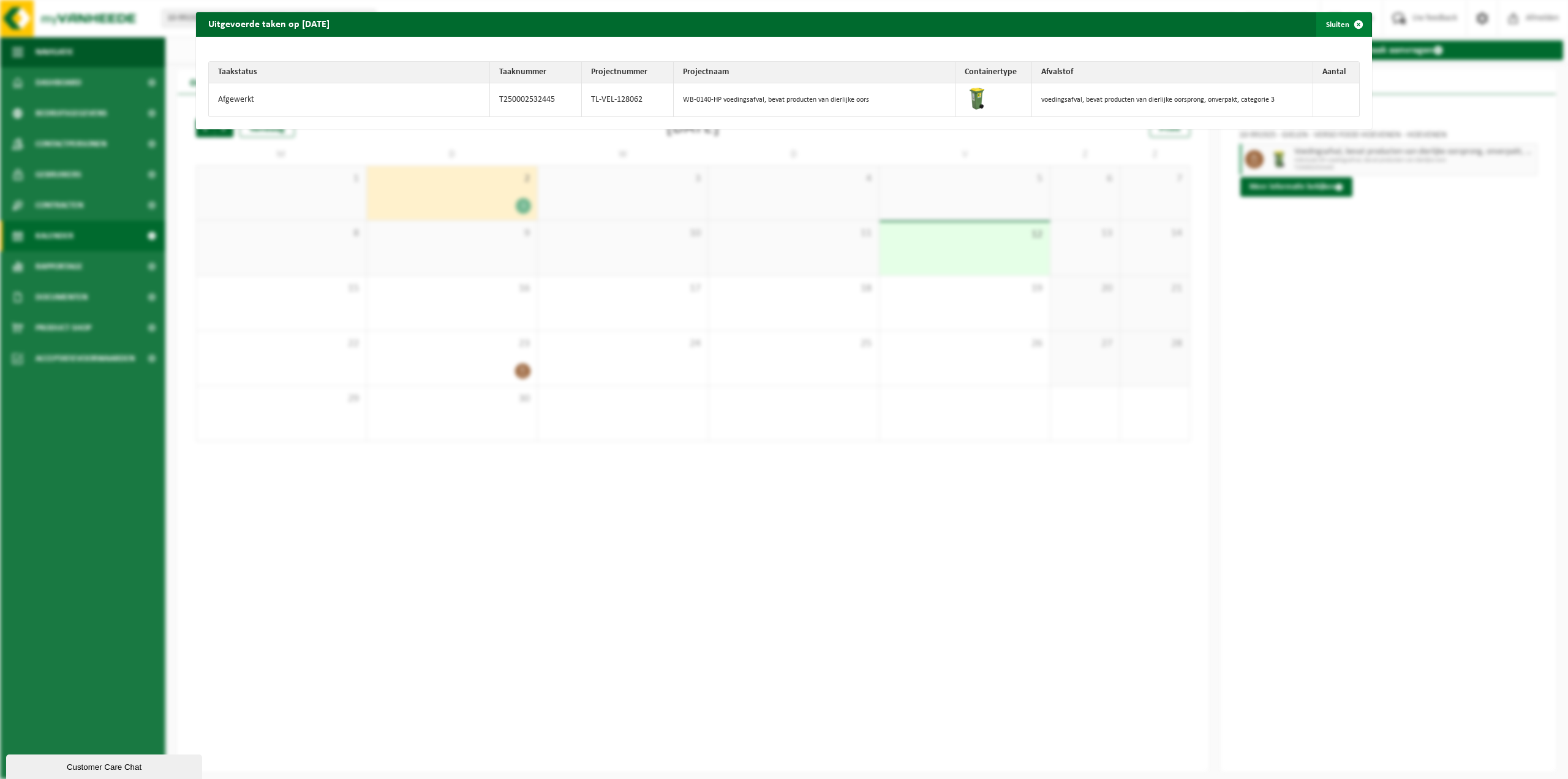
click at [1347, 26] on span "button" at bounding box center [1359, 24] width 24 height 24
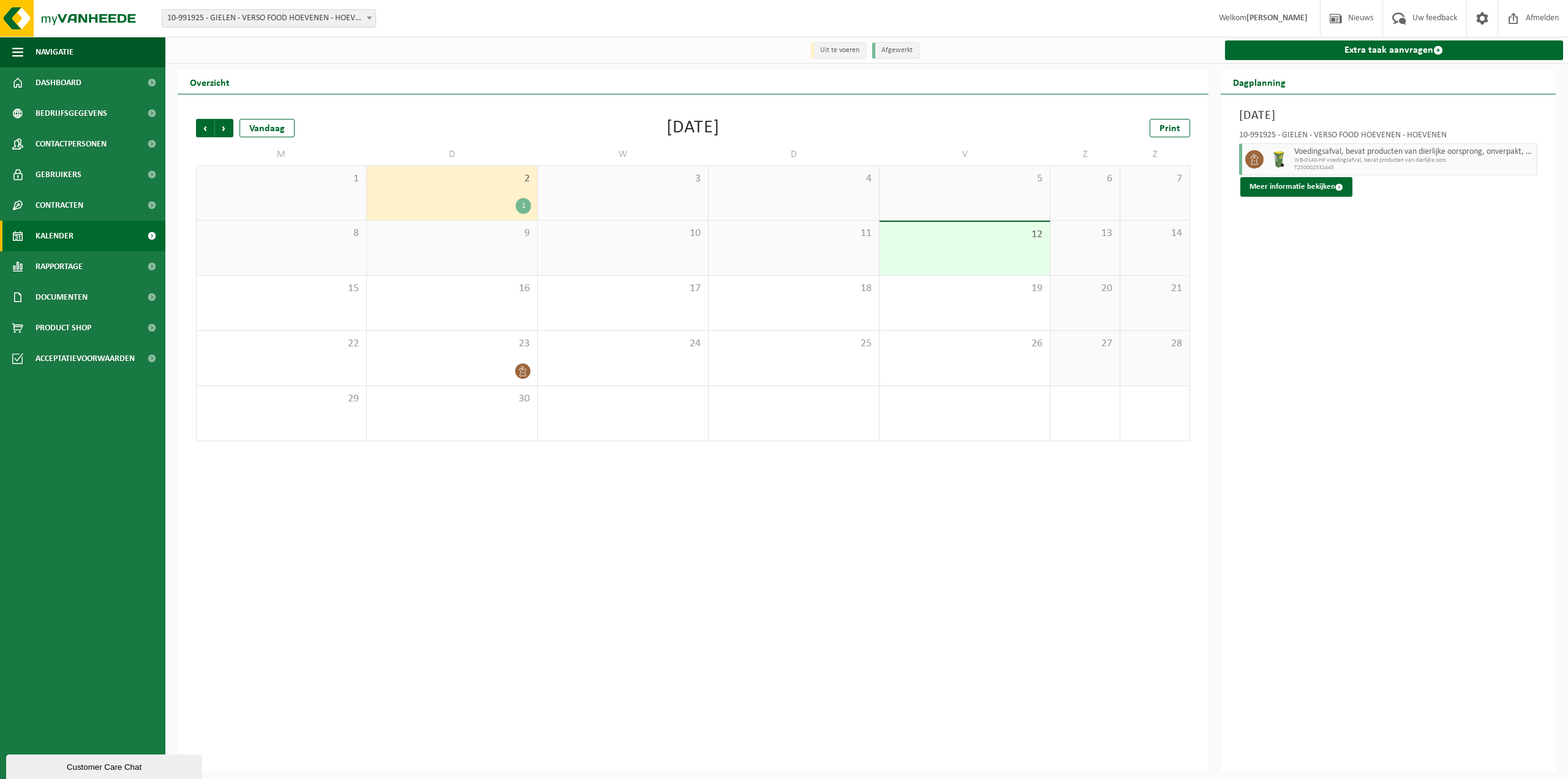
click at [329, 16] on span "10-991925 - GIELEN - VERSO FOOD HOEVENEN - HOEVENEN" at bounding box center [269, 18] width 213 height 17
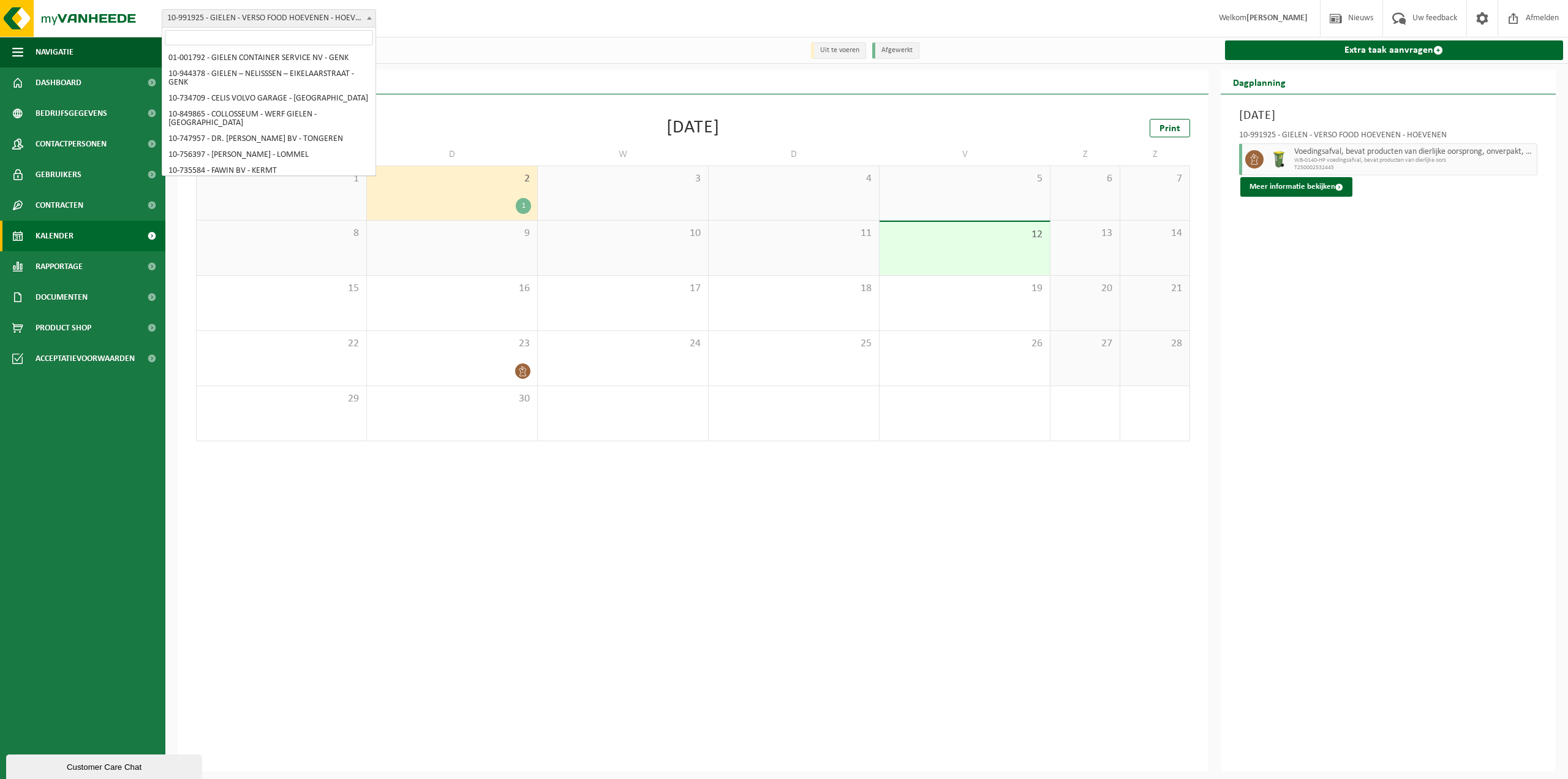
scroll to position [3972, 0]
select select "170006"
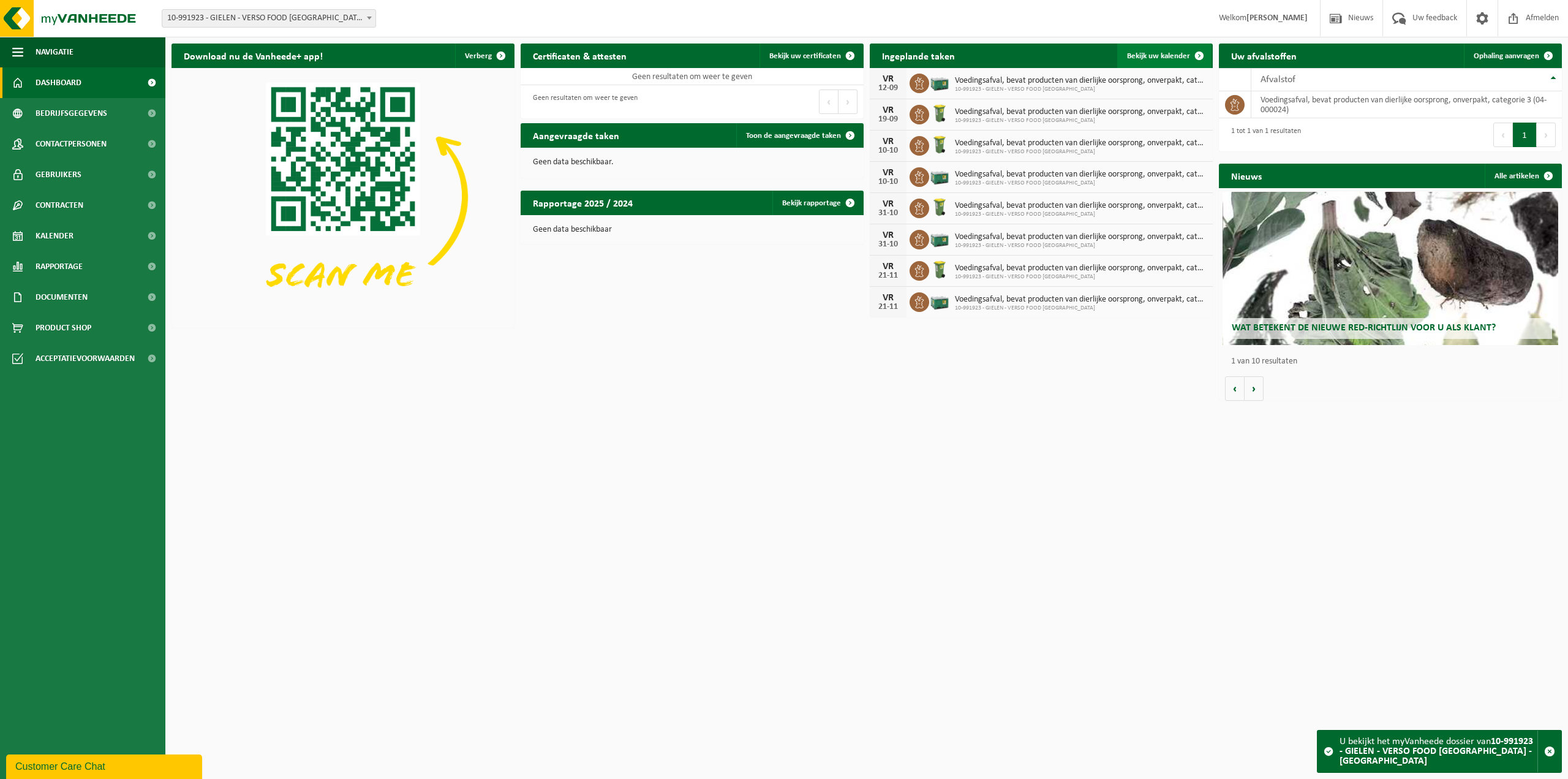
click at [1151, 59] on span "Bekijk uw kalender" at bounding box center [1158, 56] width 63 height 8
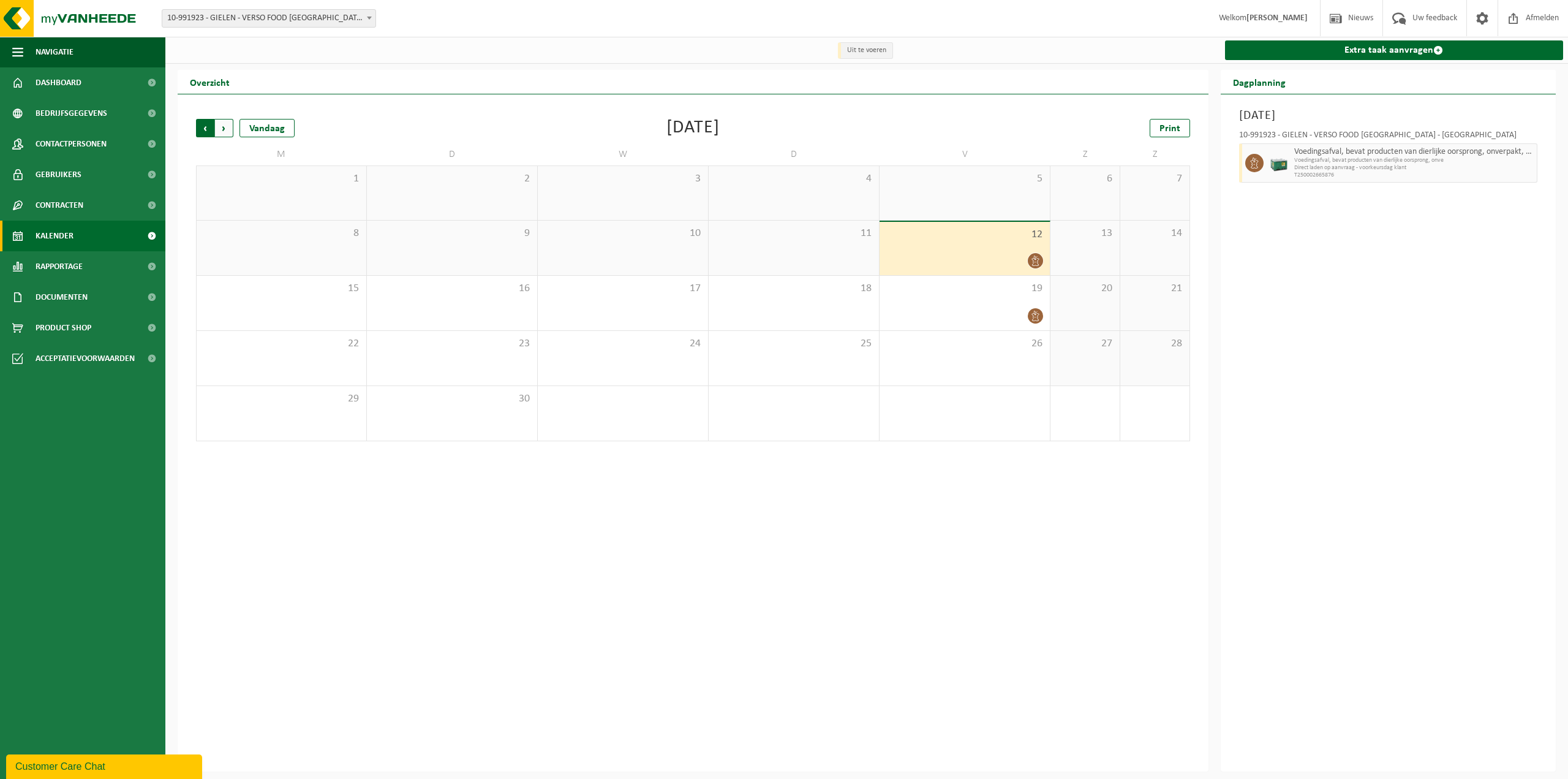
click at [227, 127] on span "Volgende" at bounding box center [224, 128] width 18 height 18
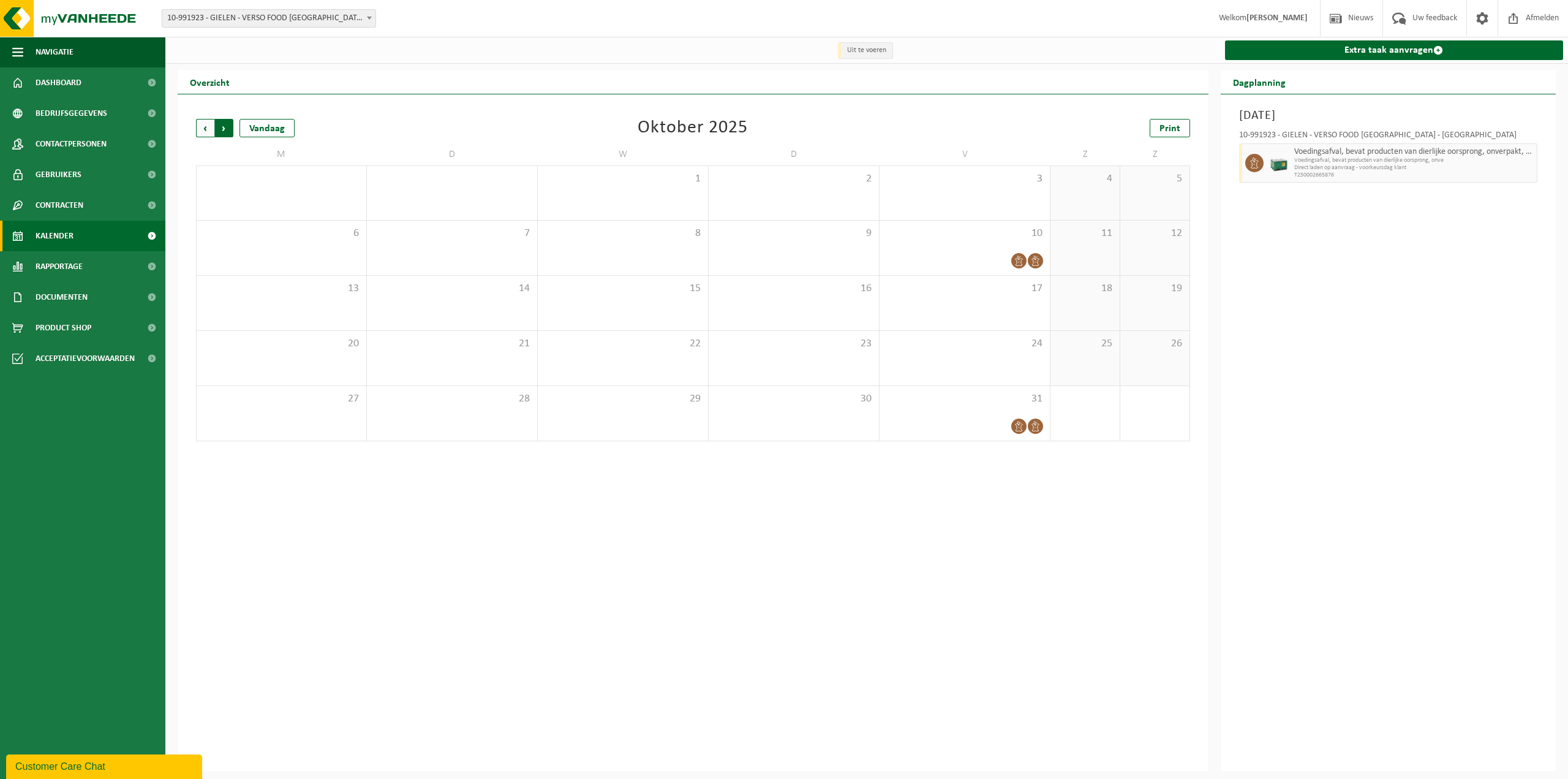
click at [204, 129] on span "Vorige" at bounding box center [205, 128] width 18 height 18
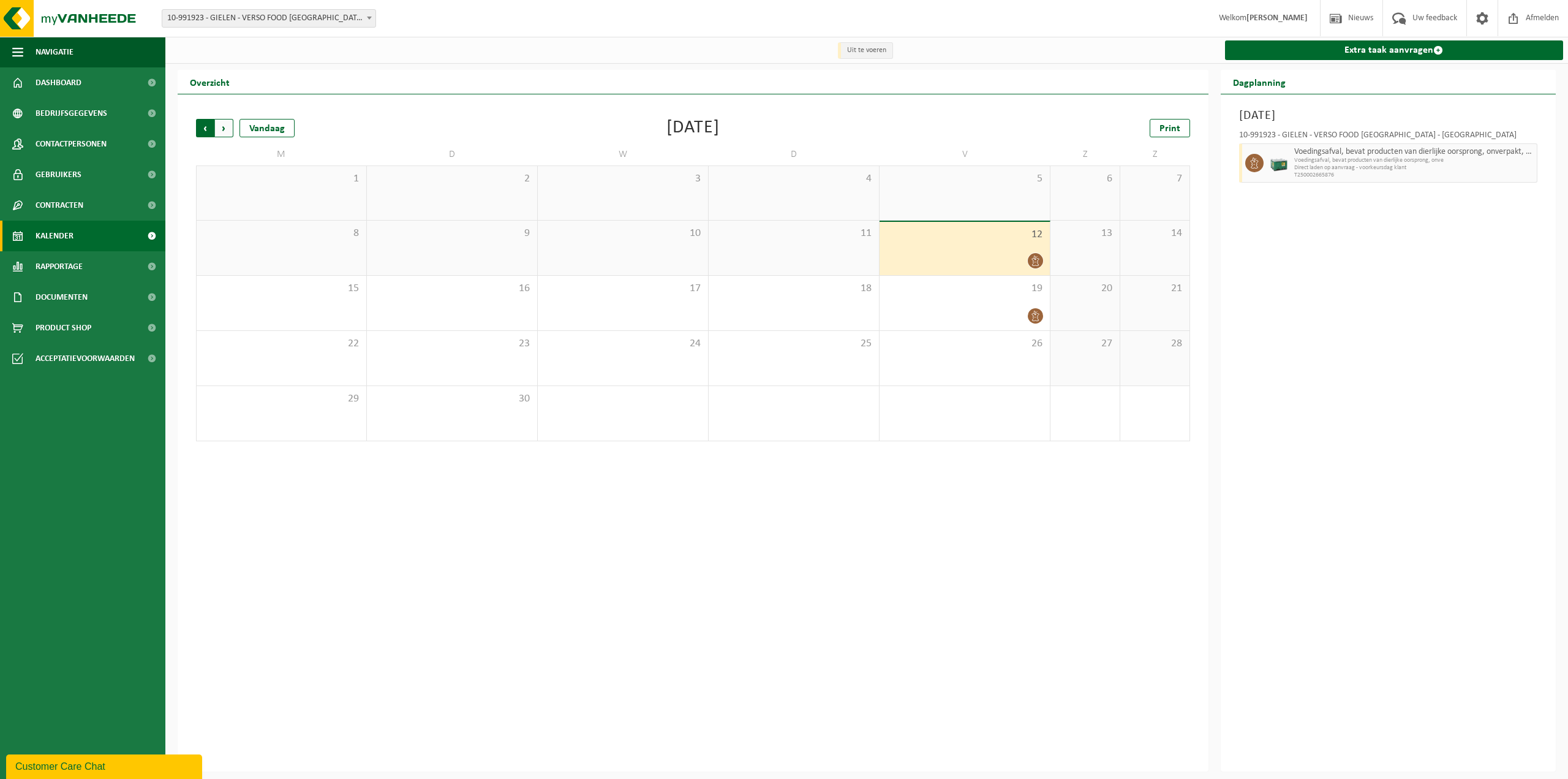
click at [228, 129] on span "Volgende" at bounding box center [224, 128] width 18 height 18
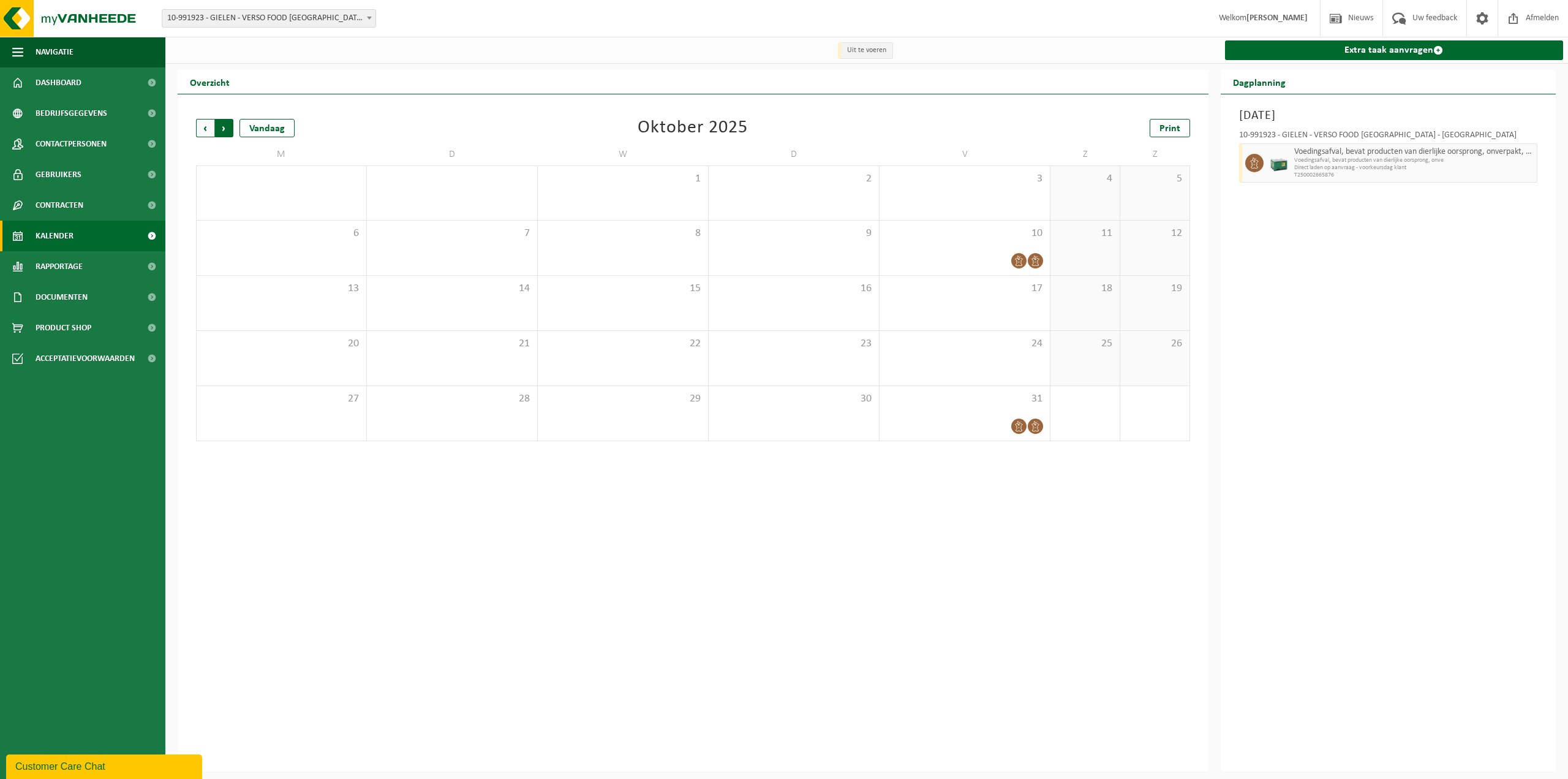
click at [207, 129] on span "Vorige" at bounding box center [205, 128] width 18 height 18
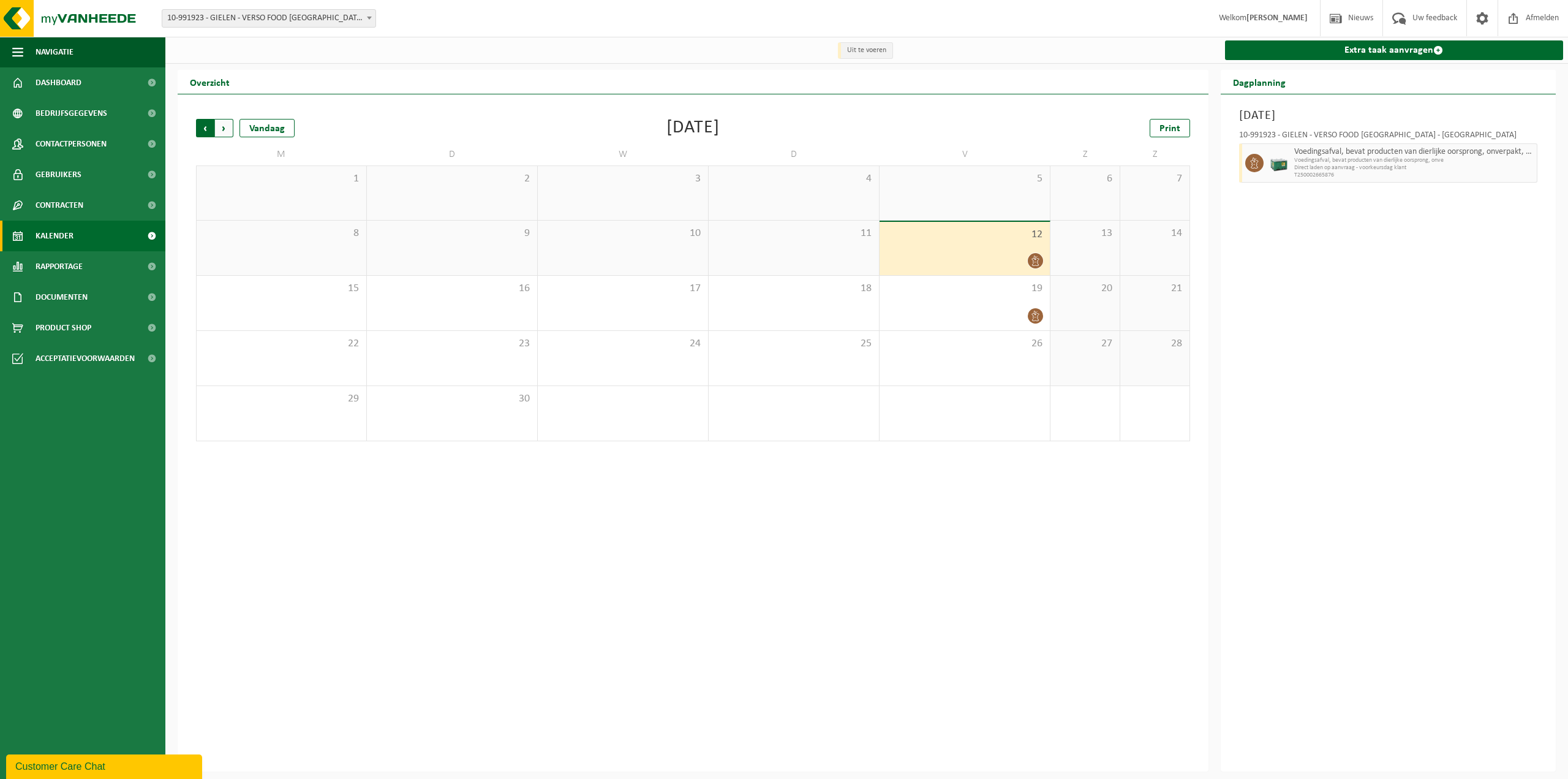
click at [228, 127] on span "Volgende" at bounding box center [224, 128] width 18 height 18
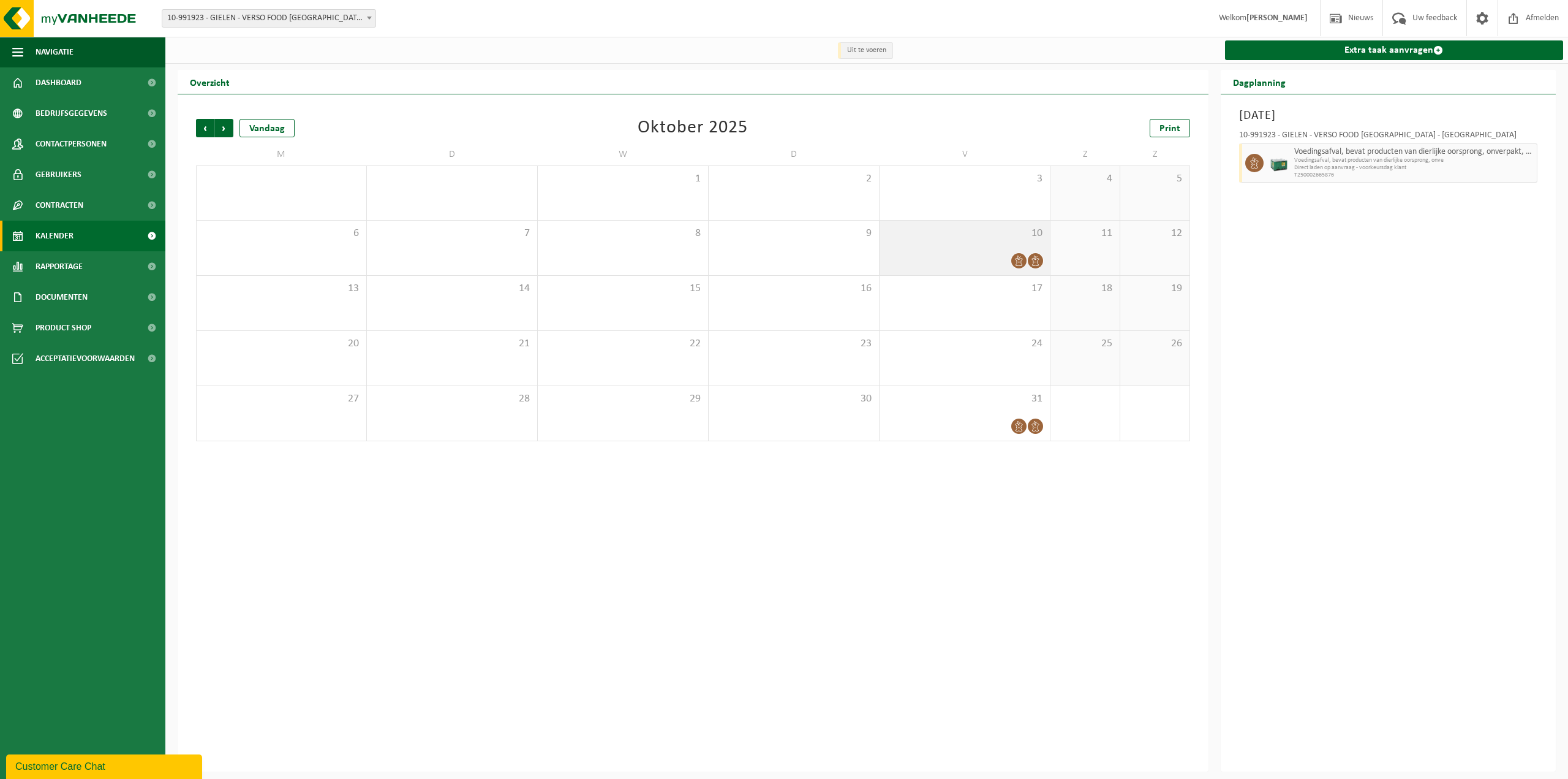
click at [1024, 240] on span "10" at bounding box center [965, 234] width 158 height 14
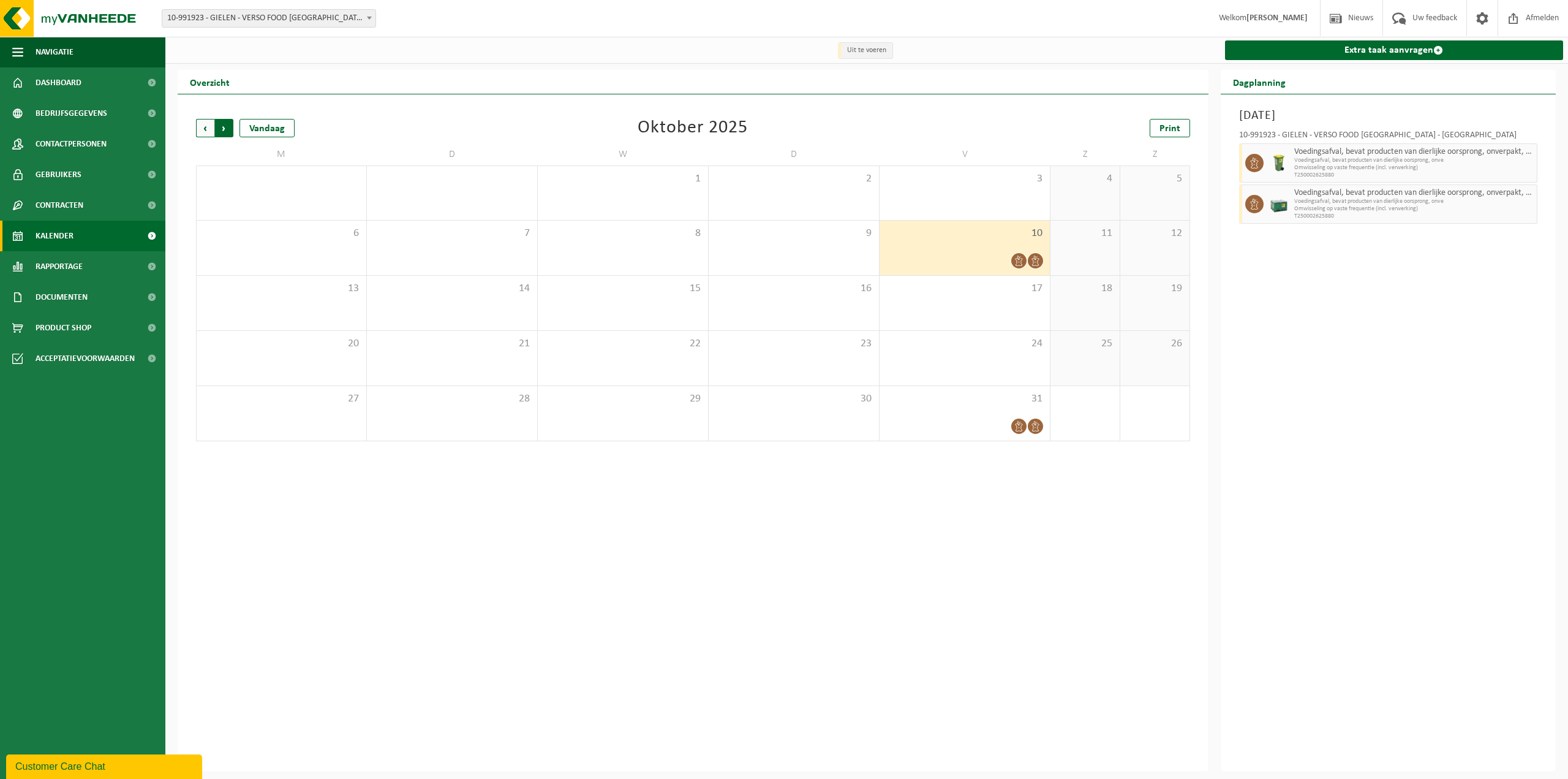
click at [209, 133] on span "Vorige" at bounding box center [205, 128] width 18 height 18
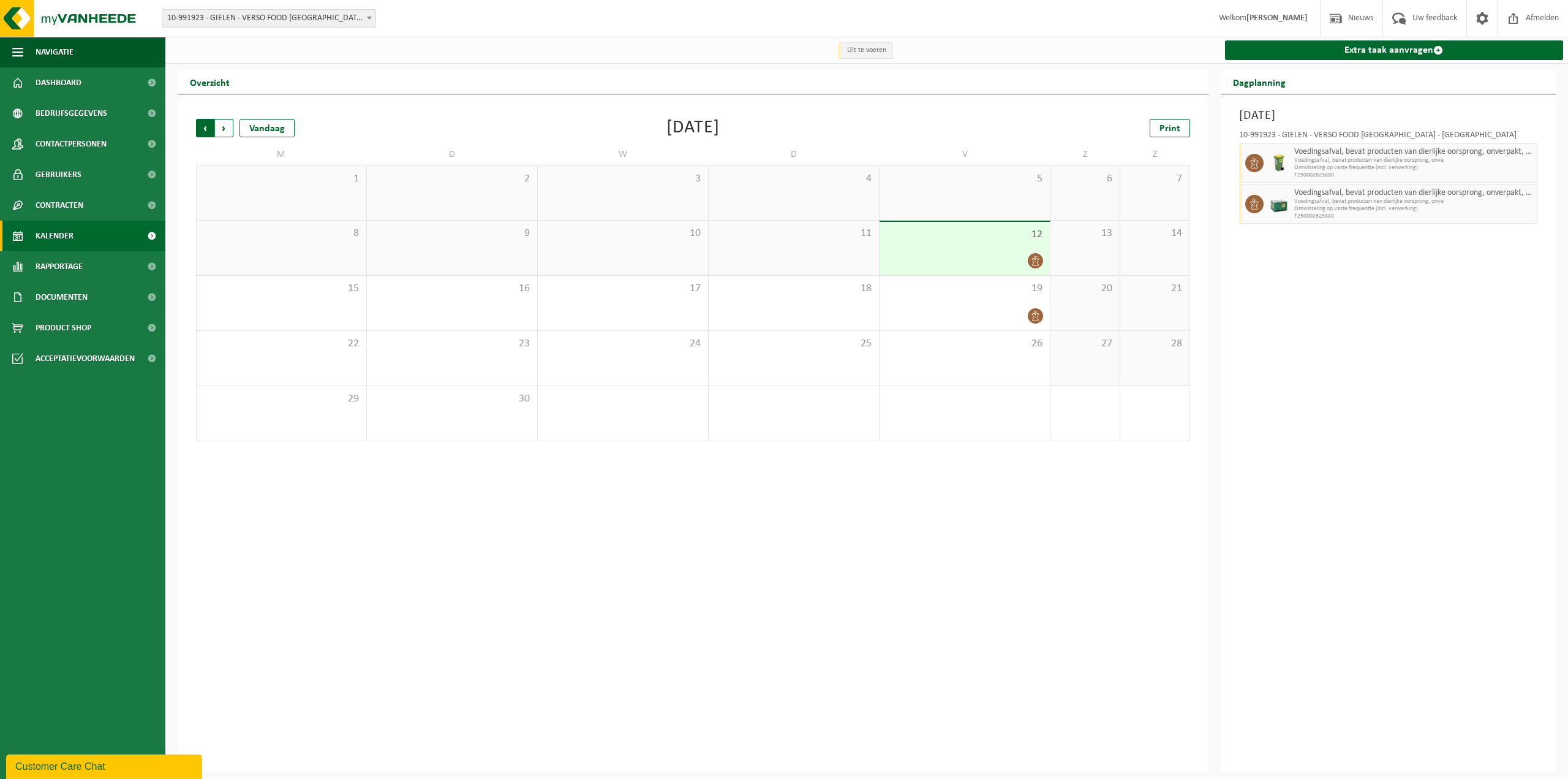
click at [227, 132] on span "Volgende" at bounding box center [224, 128] width 18 height 18
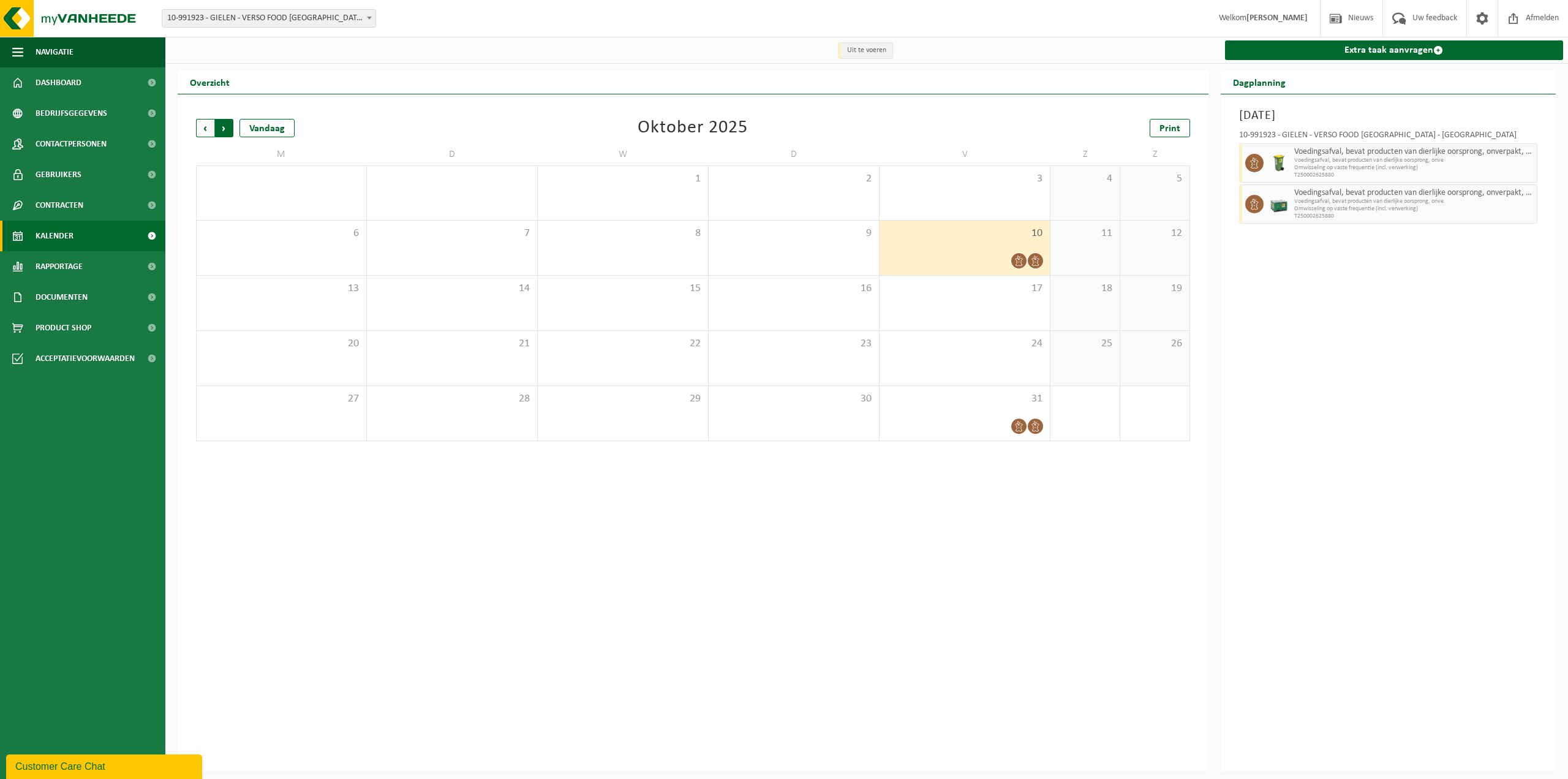
click at [207, 133] on span "Vorige" at bounding box center [205, 128] width 18 height 18
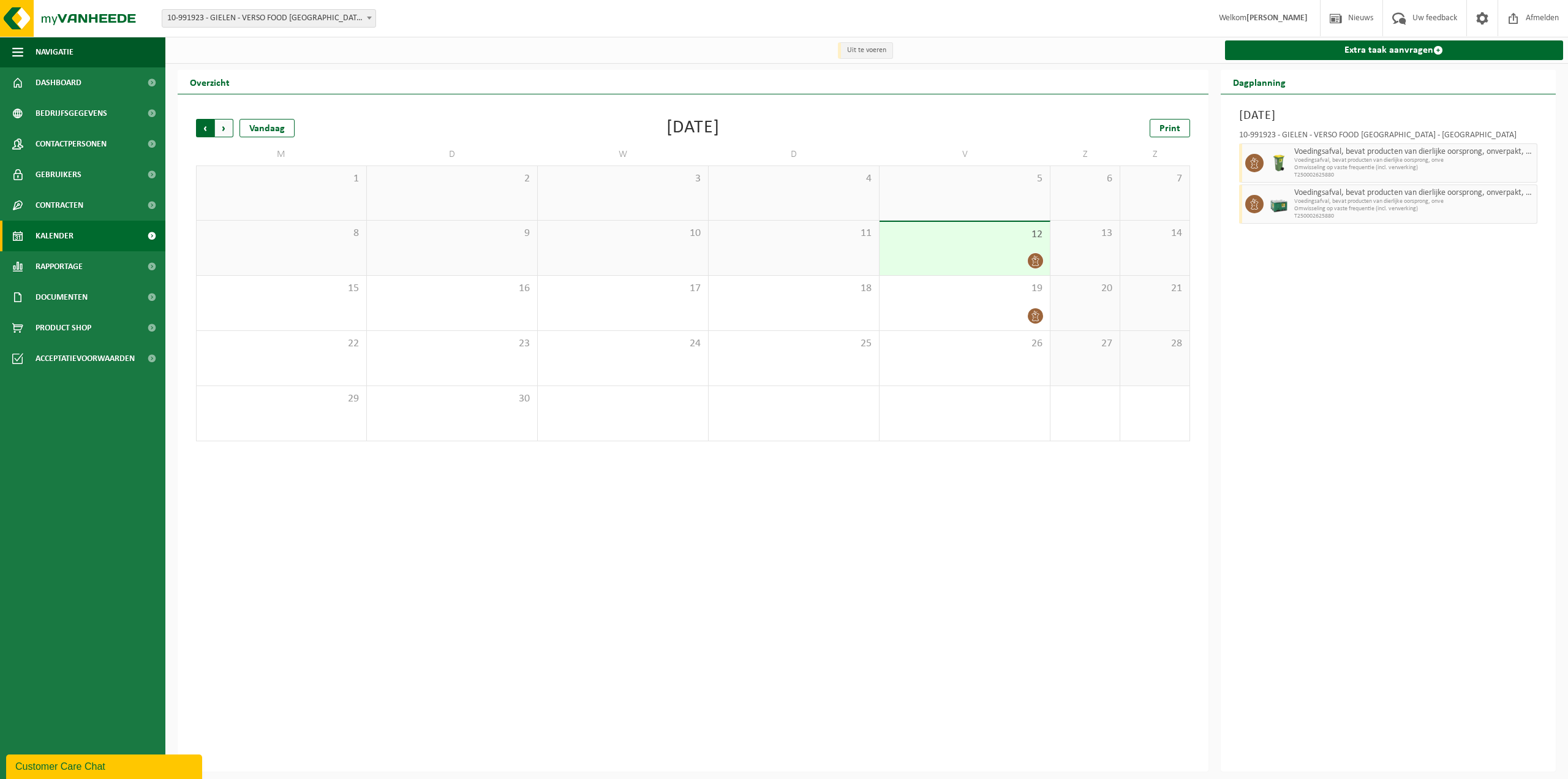
click at [223, 129] on span "Volgende" at bounding box center [224, 128] width 18 height 18
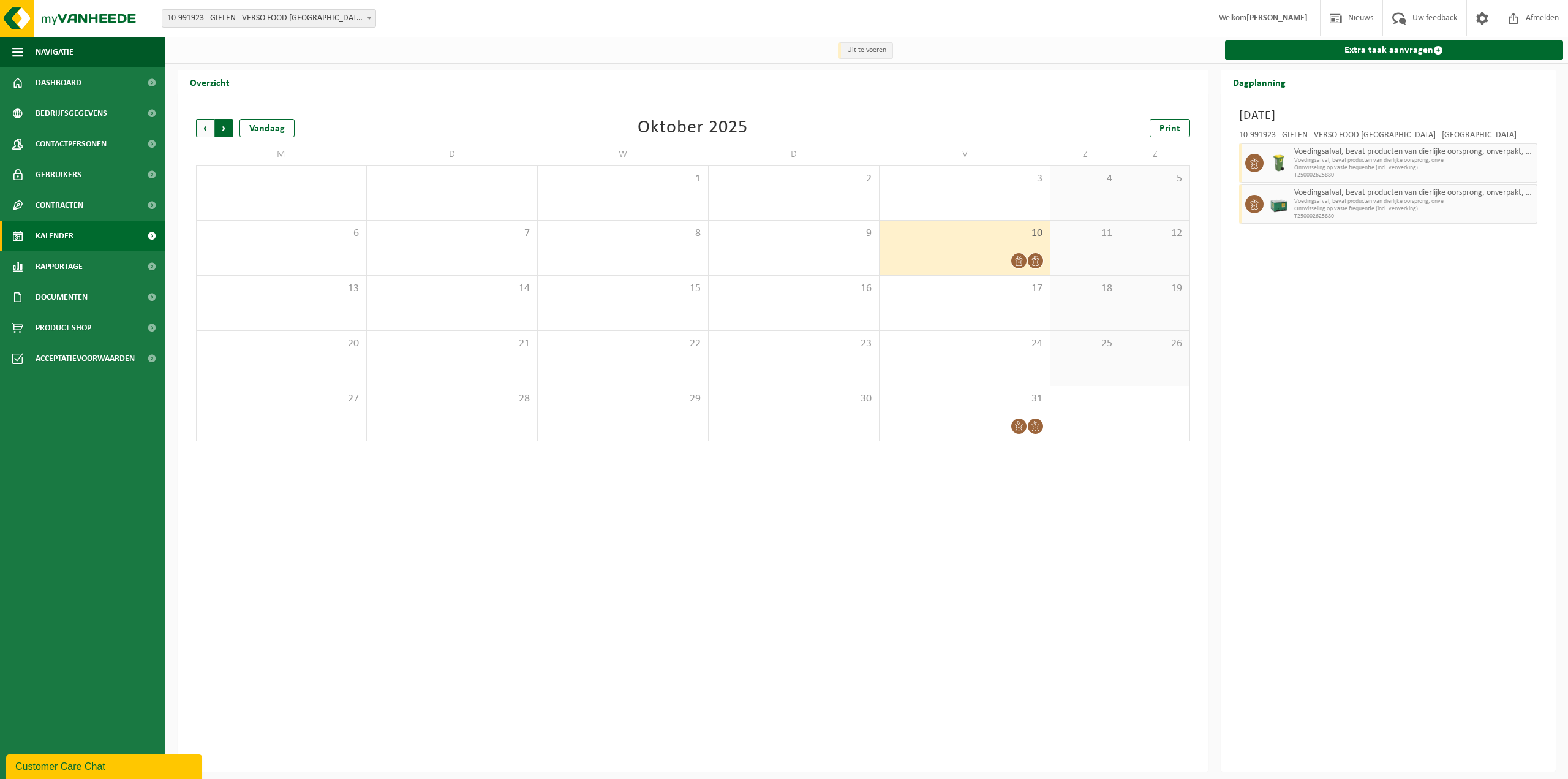
click at [203, 133] on span "Vorige" at bounding box center [205, 128] width 18 height 18
click at [258, 22] on span "10-991923 - GIELEN - VERSO FOOD [GEOGRAPHIC_DATA] - [GEOGRAPHIC_DATA]" at bounding box center [269, 18] width 213 height 17
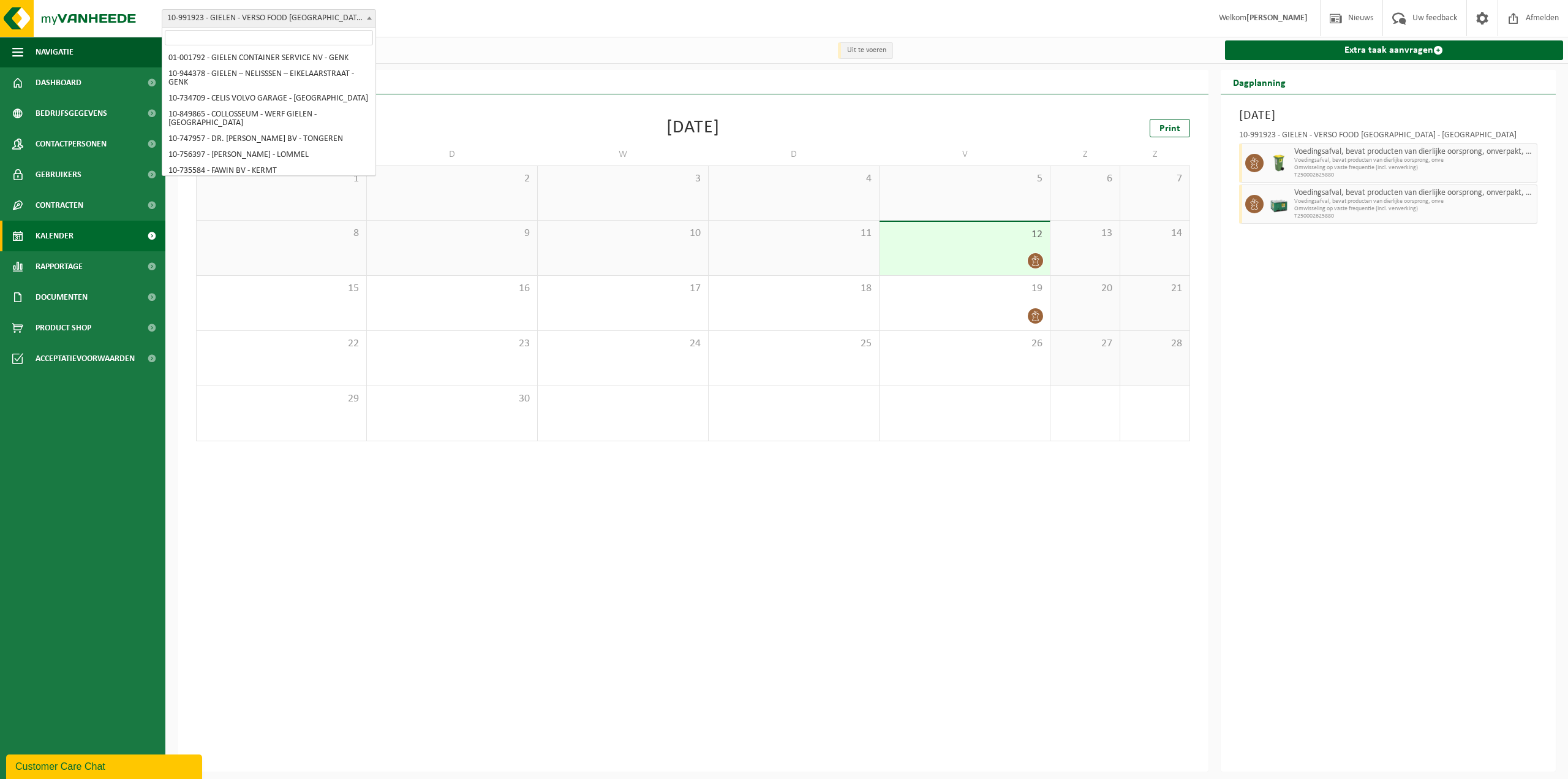
scroll to position [3973, 0]
select select "170005"
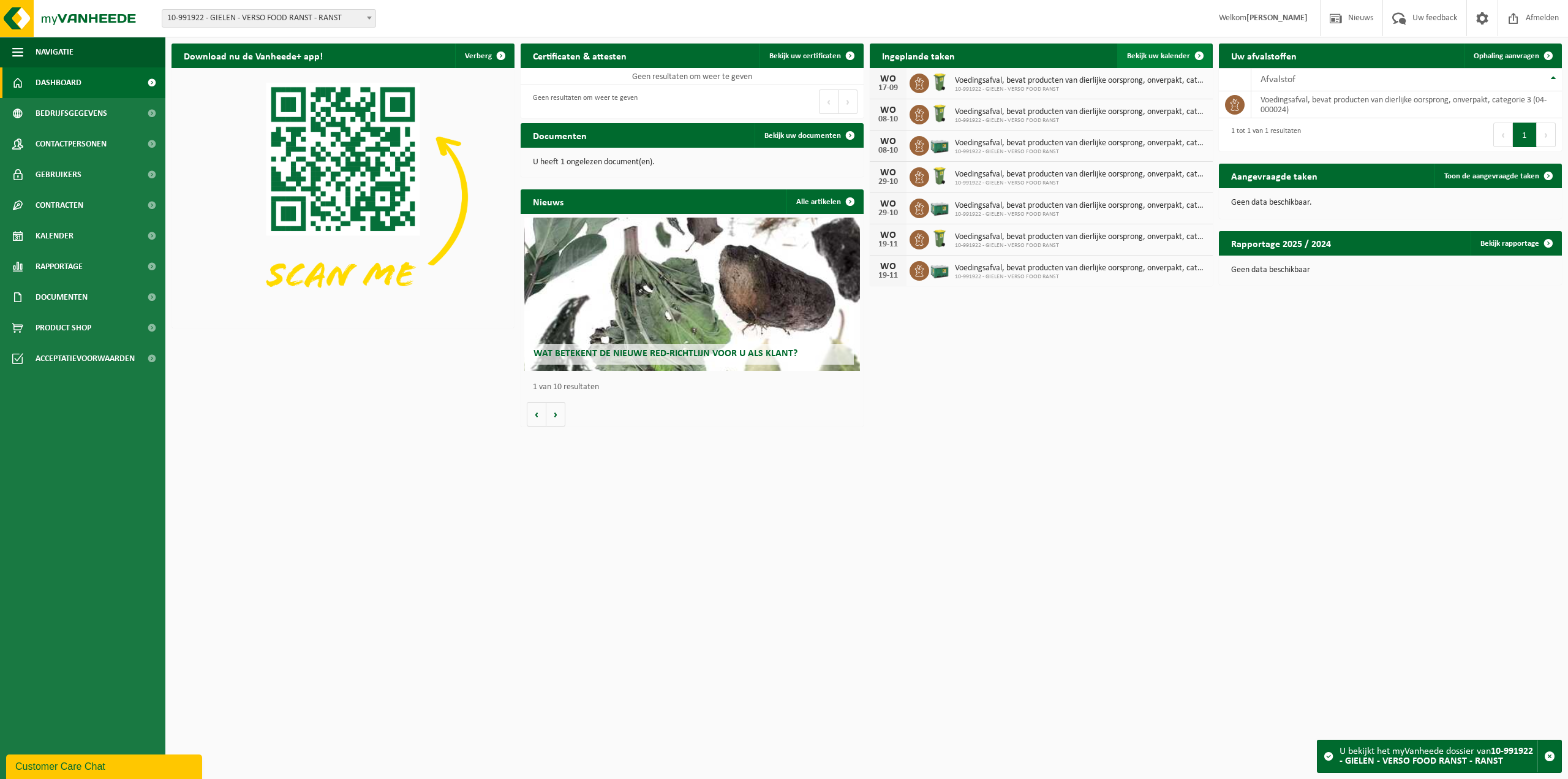
click at [1178, 54] on span "Bekijk uw kalender" at bounding box center [1158, 56] width 63 height 8
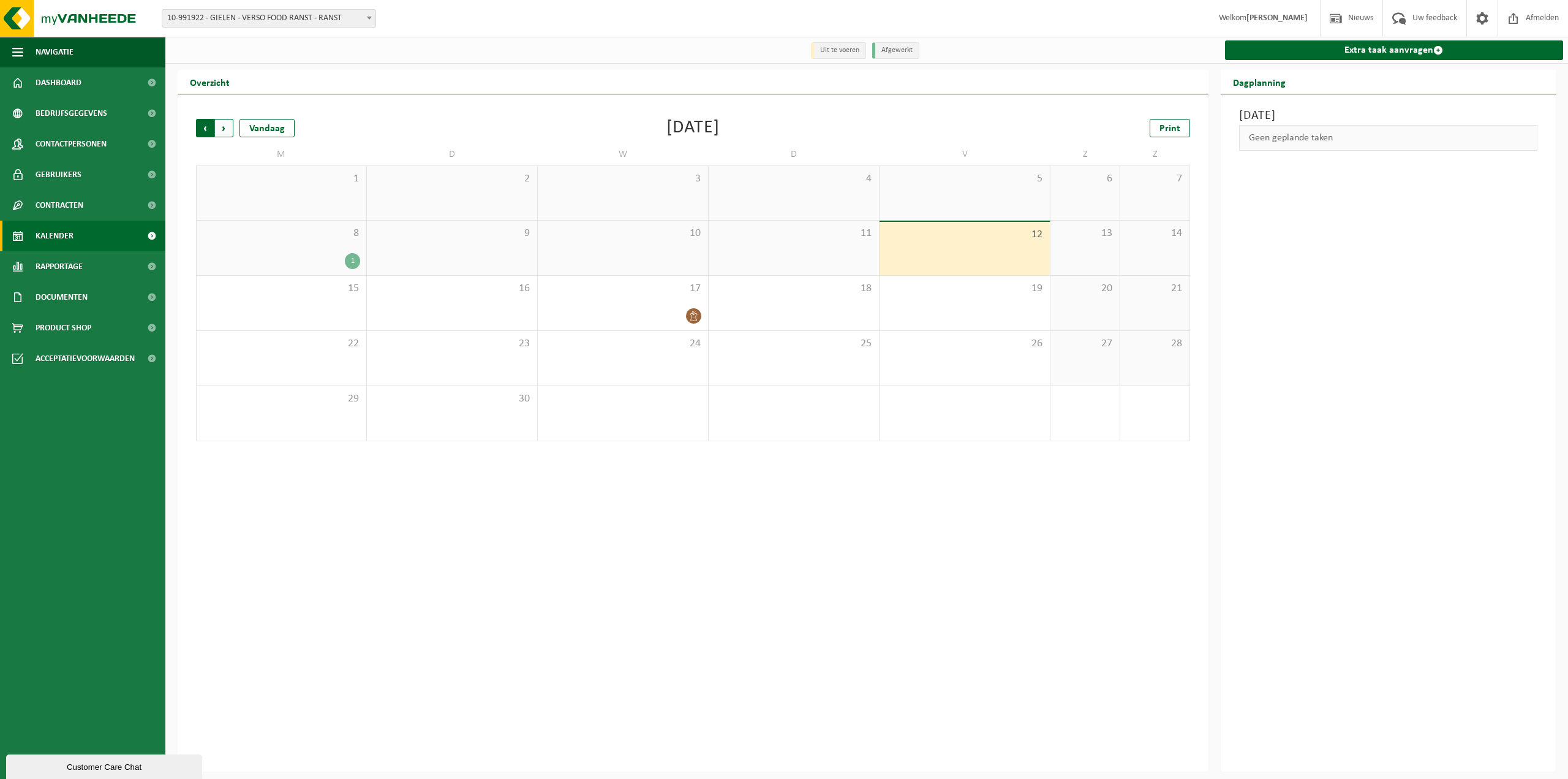
click at [224, 129] on span "Volgende" at bounding box center [224, 128] width 18 height 18
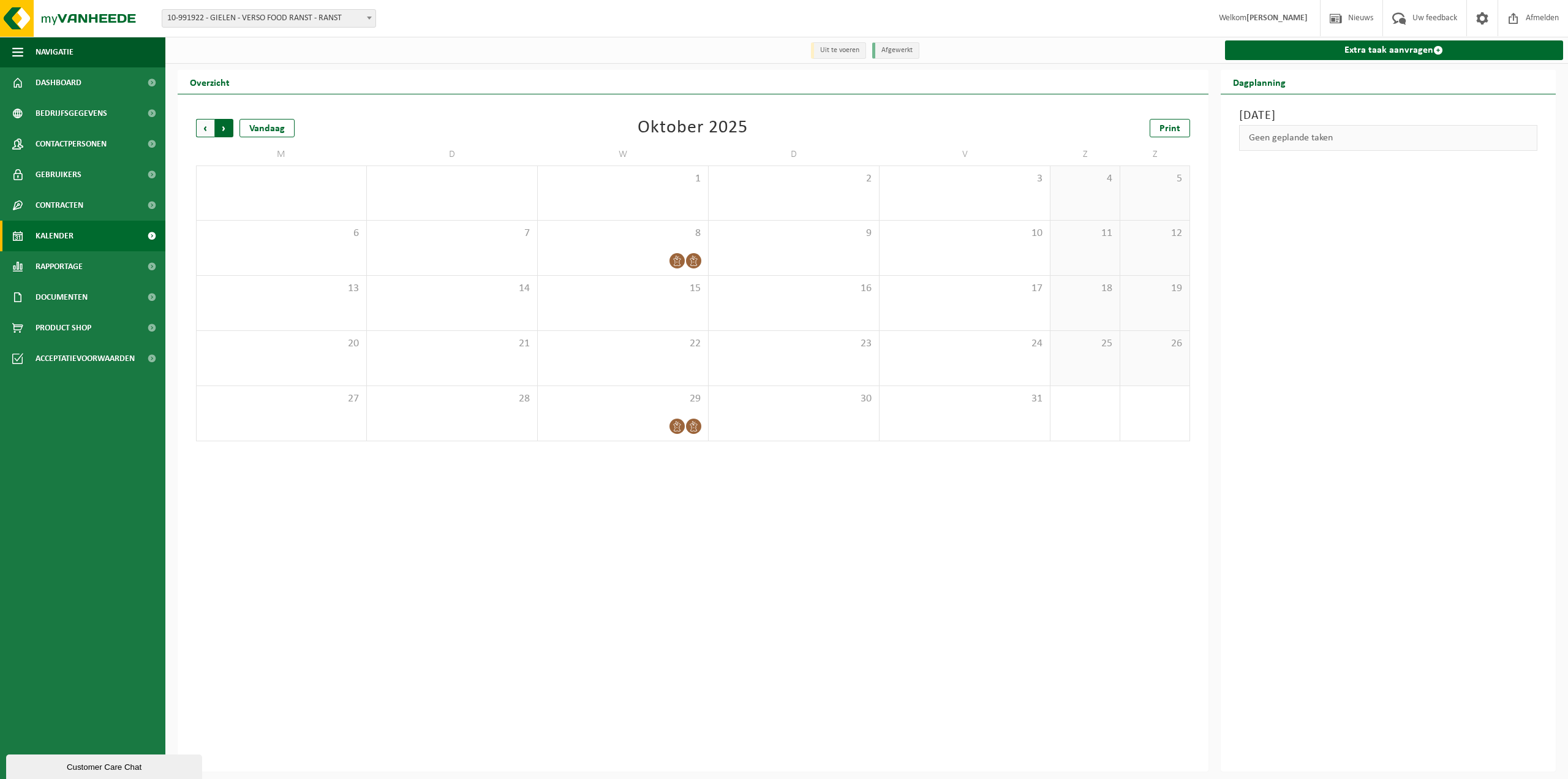
click at [202, 131] on span "Vorige" at bounding box center [205, 128] width 18 height 18
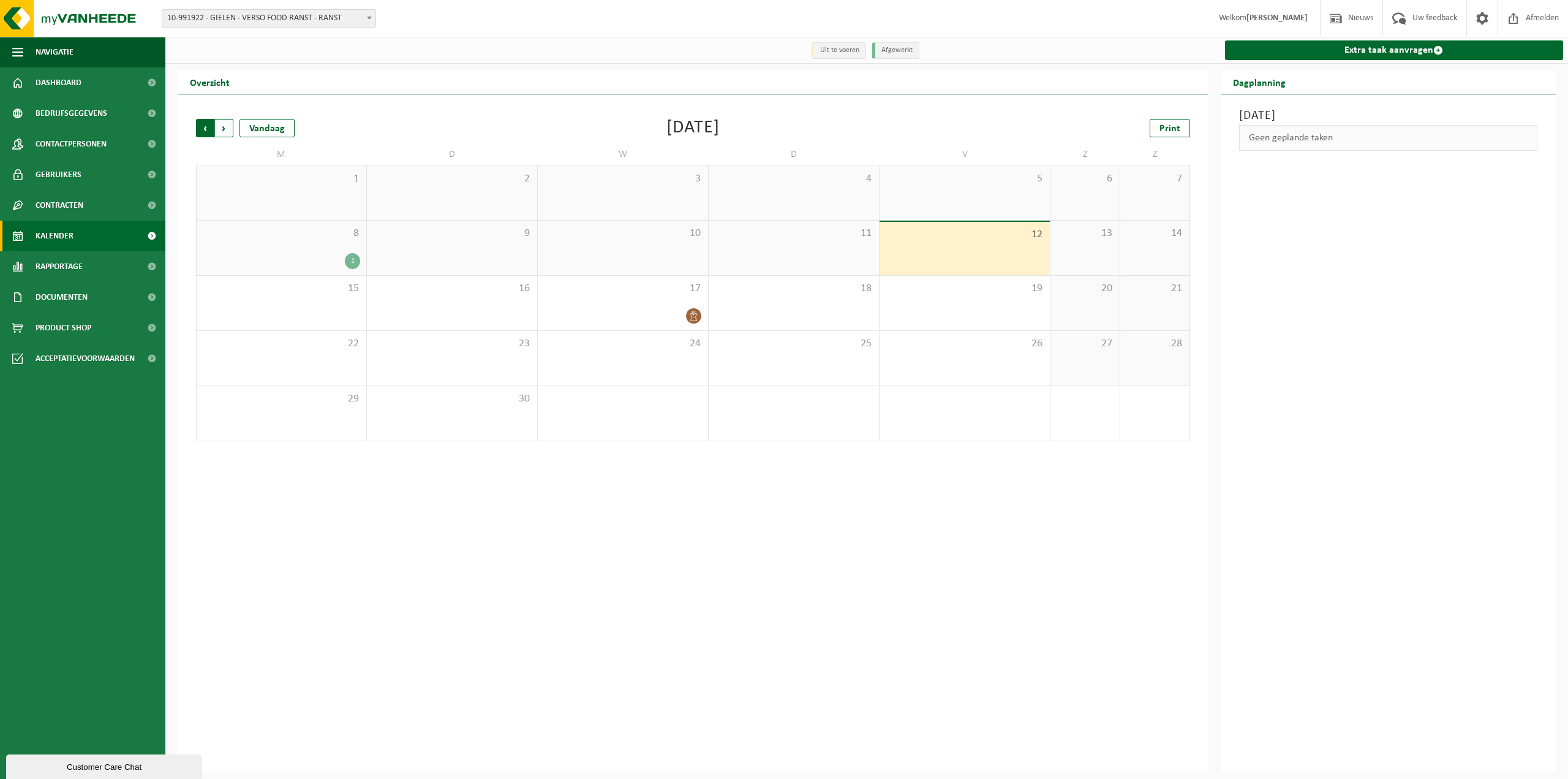
click at [224, 131] on span "Volgende" at bounding box center [224, 128] width 18 height 18
